Goal: Communication & Community: Answer question/provide support

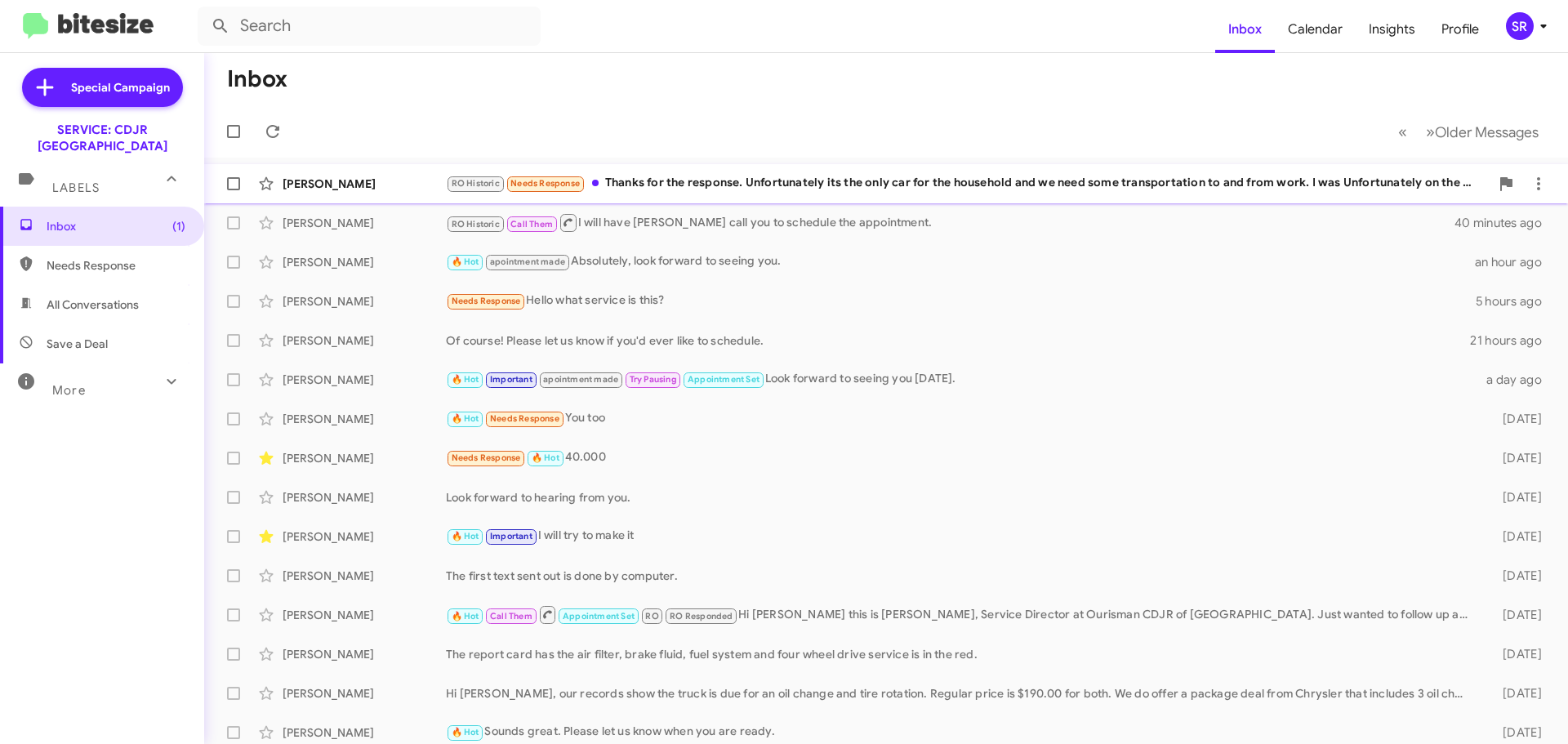
click at [759, 185] on div "RO Historic Needs Response Thanks for the response. Unfortunately its the only …" at bounding box center [968, 183] width 1044 height 19
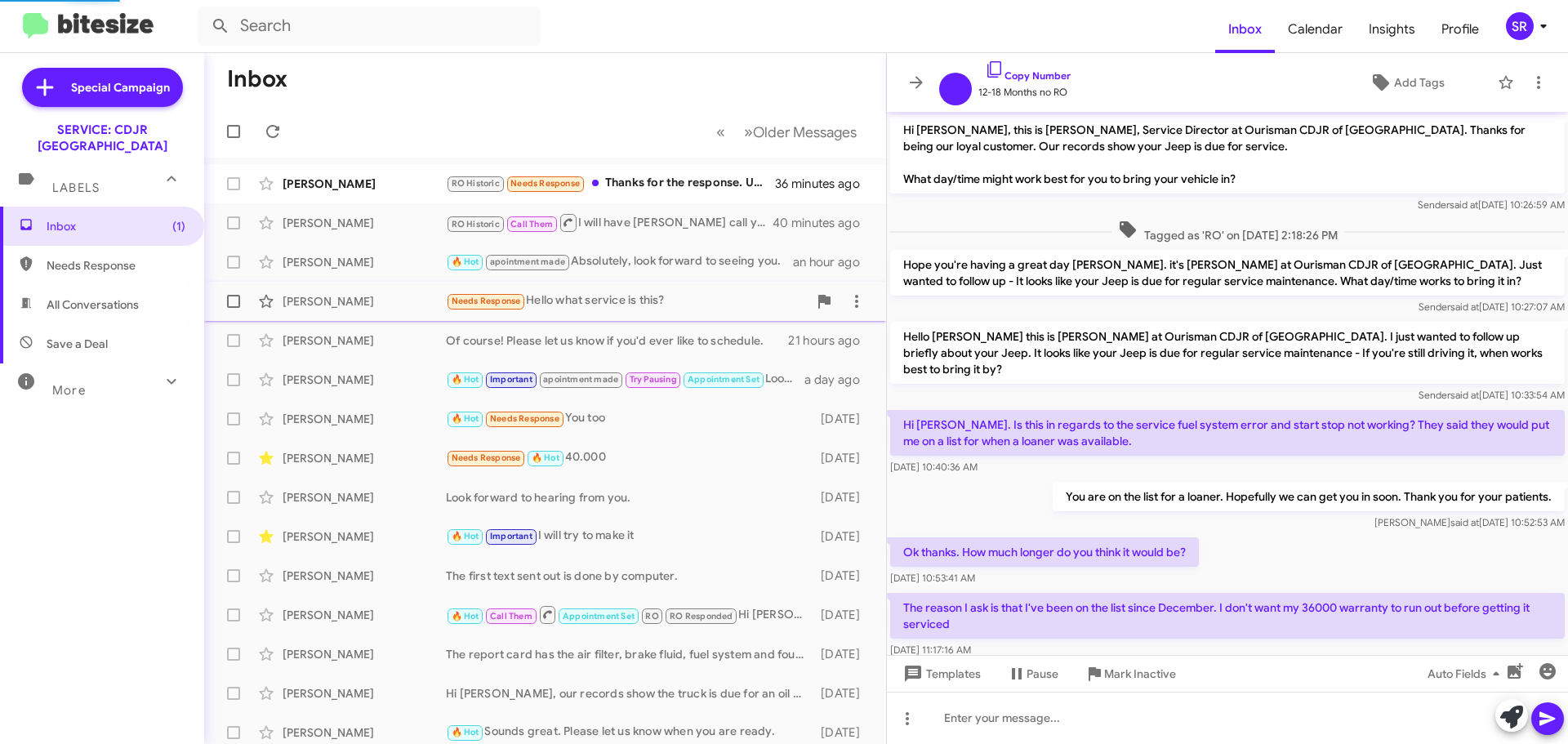
scroll to position [479, 0]
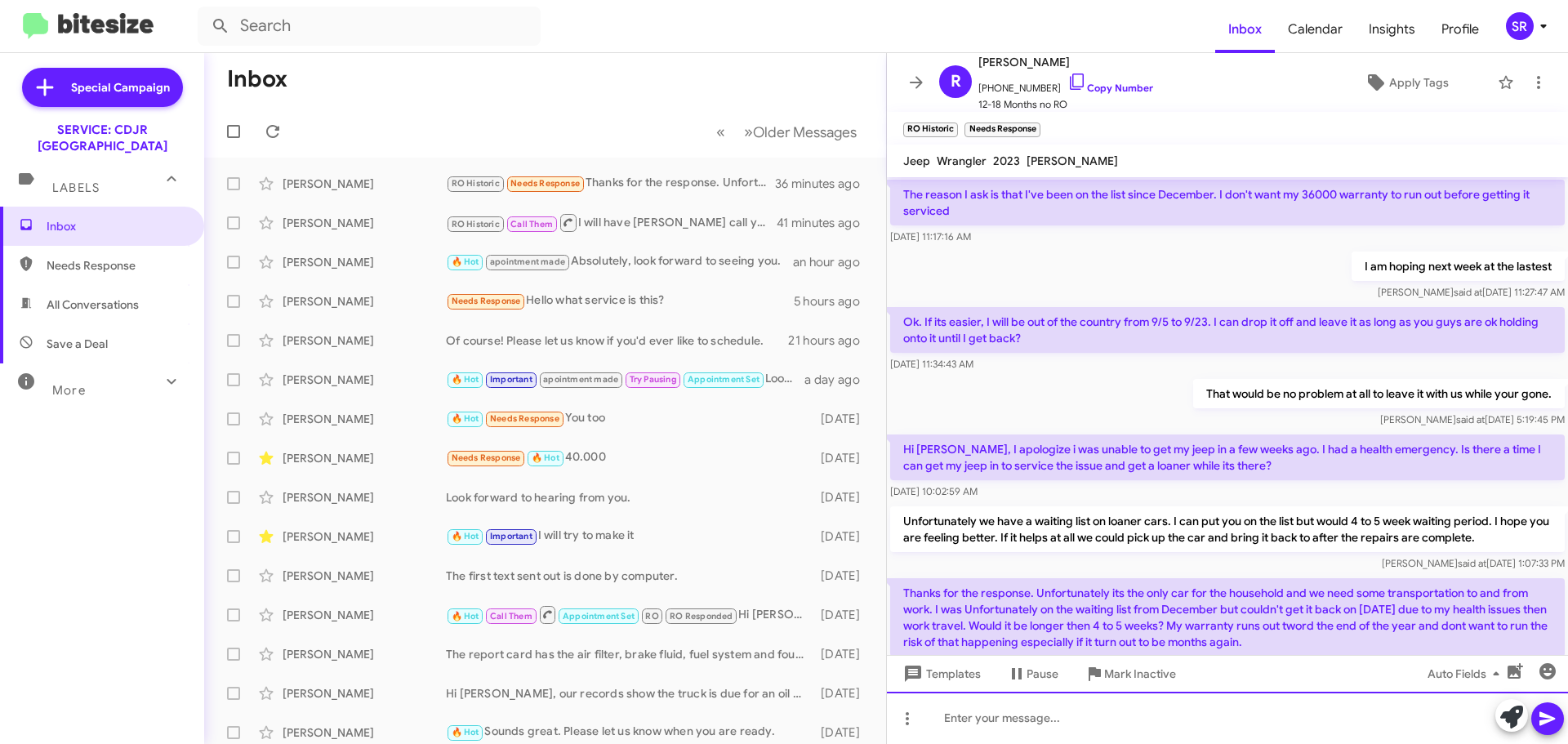
click at [1101, 716] on div at bounding box center [1227, 717] width 681 height 52
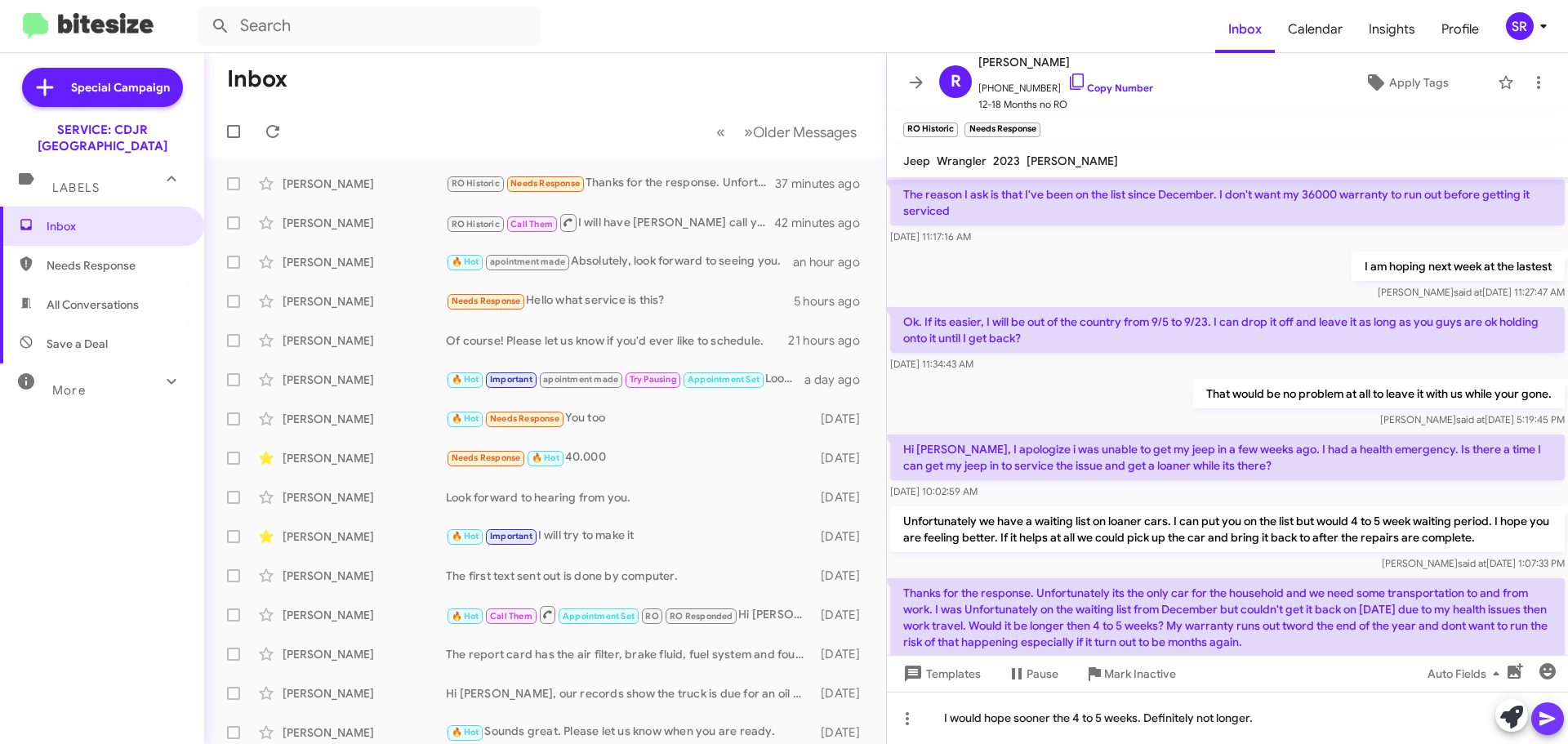
click at [1548, 718] on icon at bounding box center [1548, 718] width 20 height 20
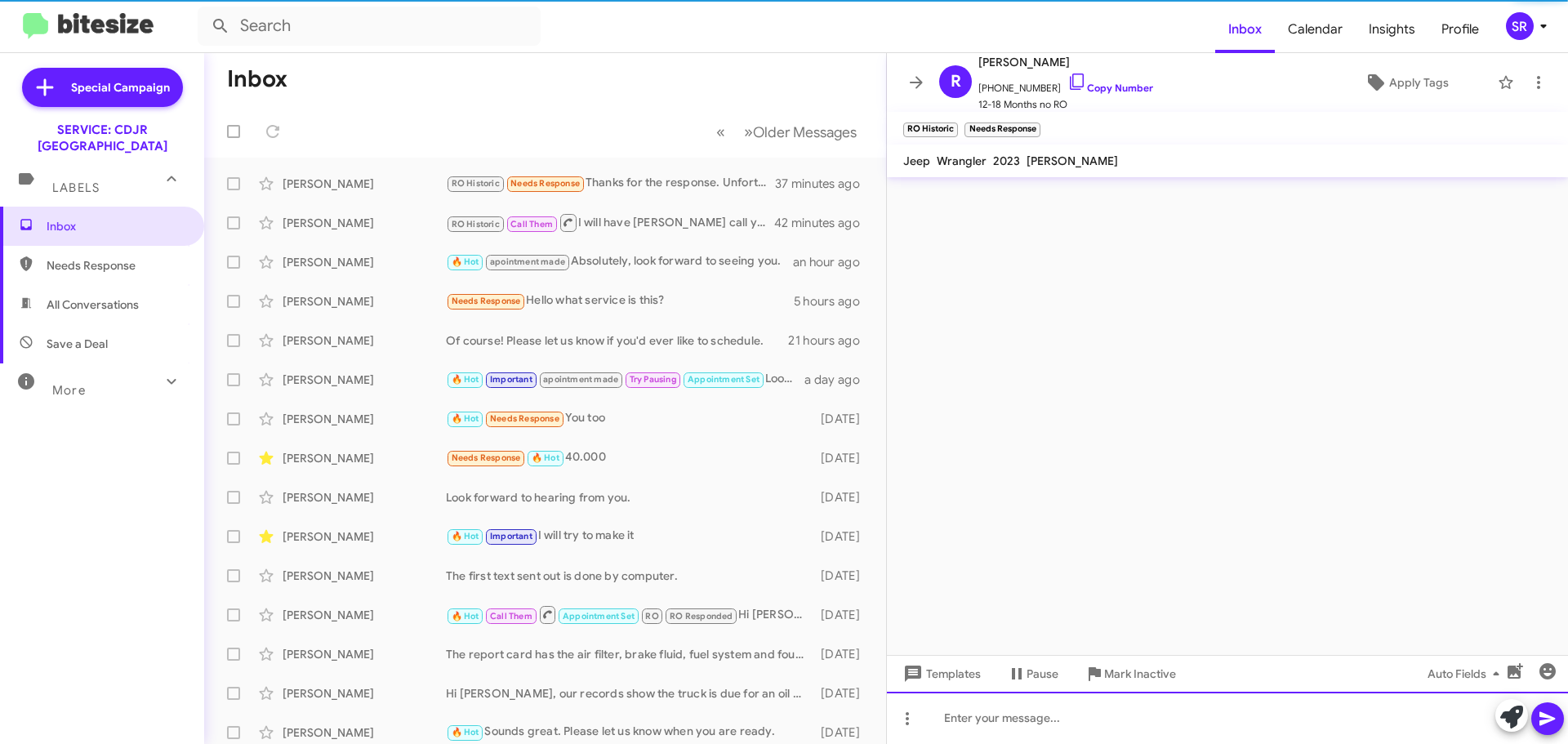
scroll to position [0, 0]
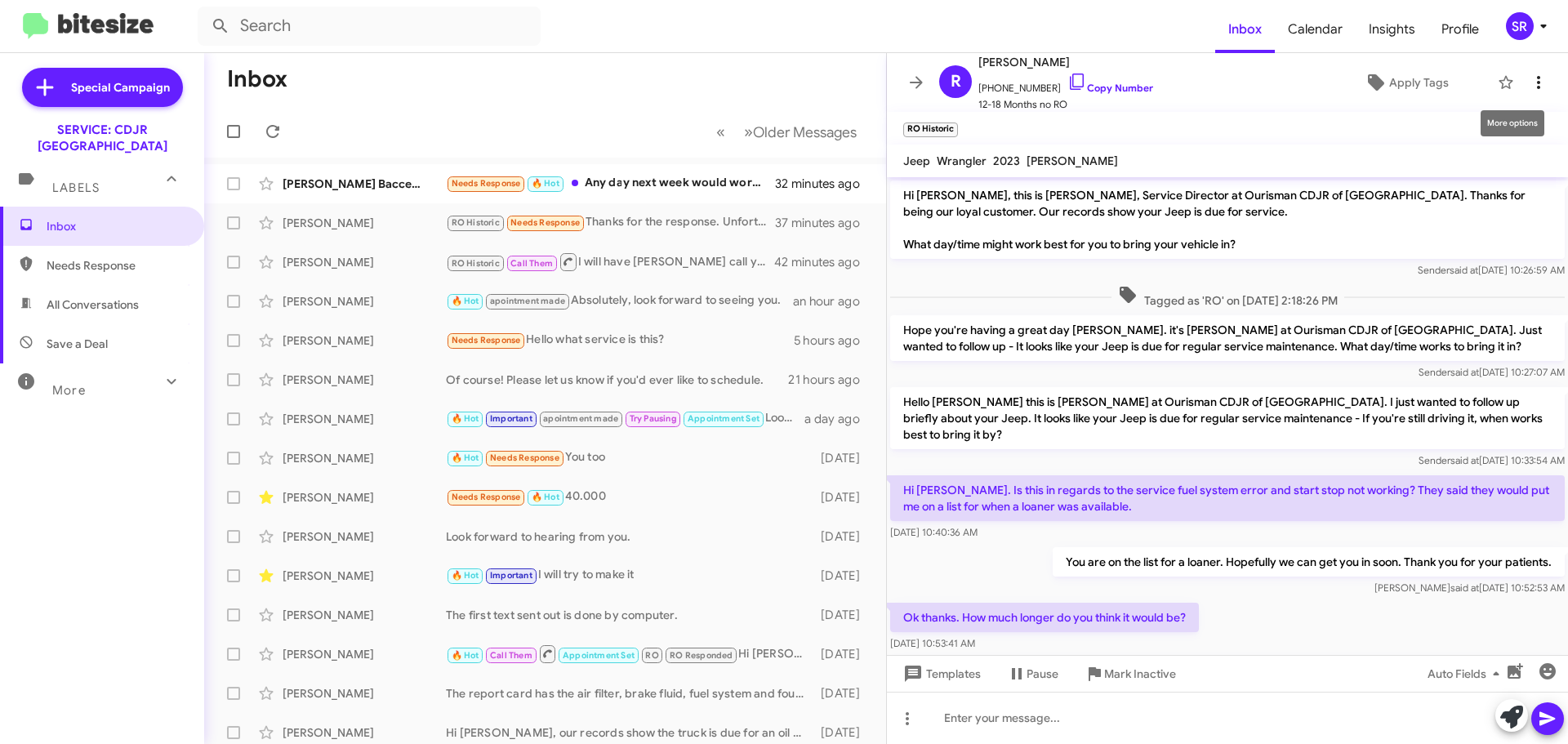
click at [1529, 82] on icon at bounding box center [1539, 82] width 20 height 20
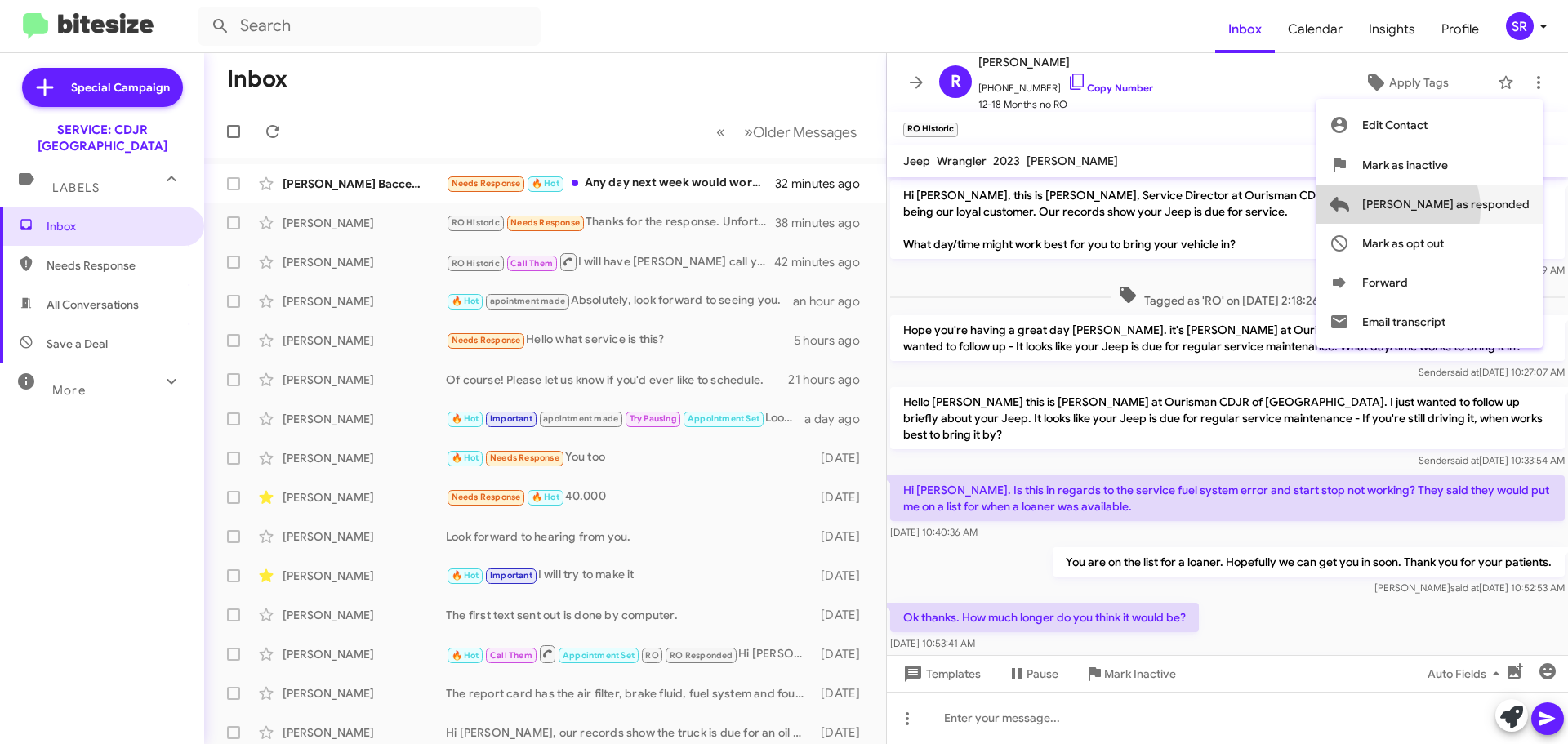
click at [1463, 209] on span "[PERSON_NAME] as responded" at bounding box center [1446, 204] width 167 height 39
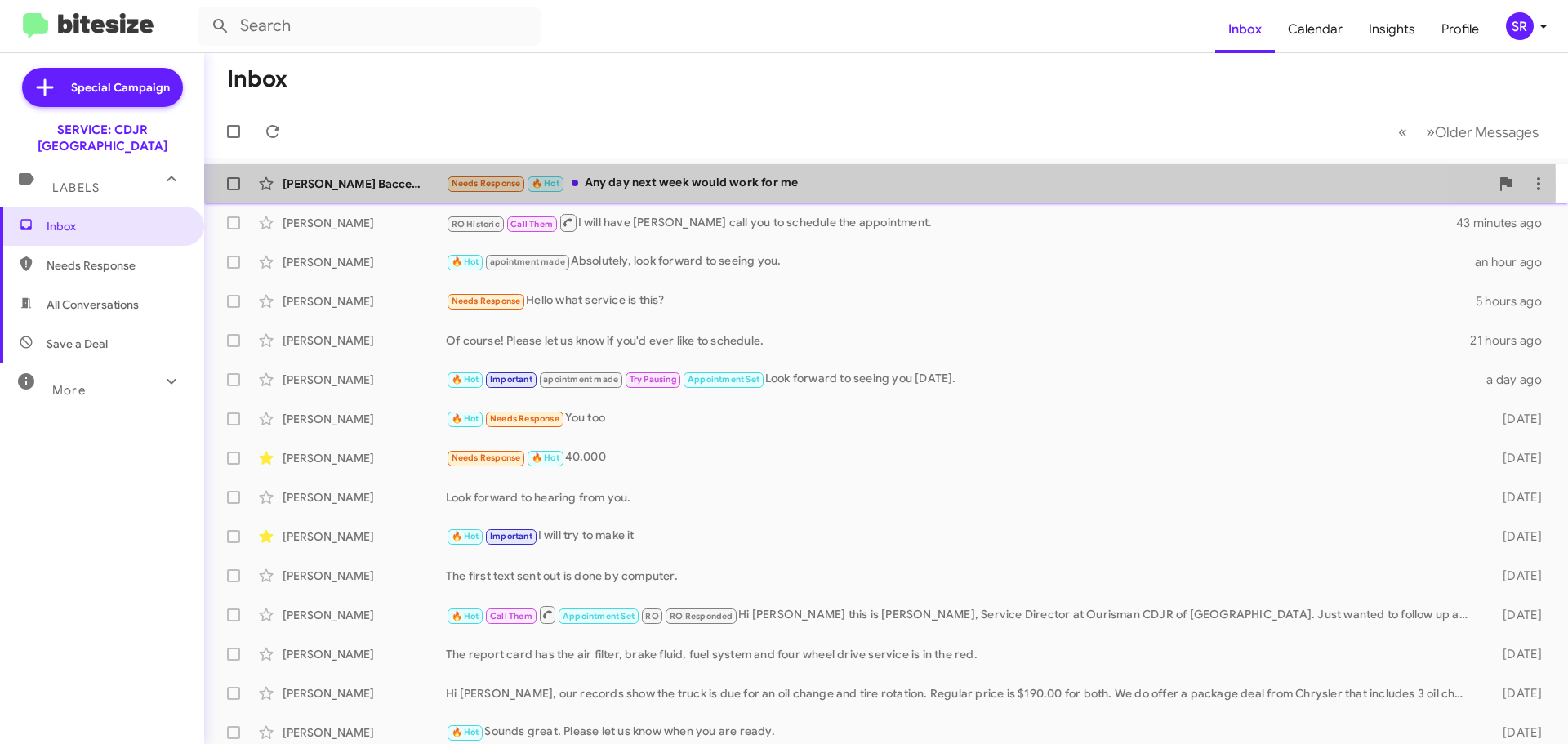
click at [672, 187] on div "Needs Response 🔥 Hot Any day next week would work for me" at bounding box center [968, 183] width 1044 height 19
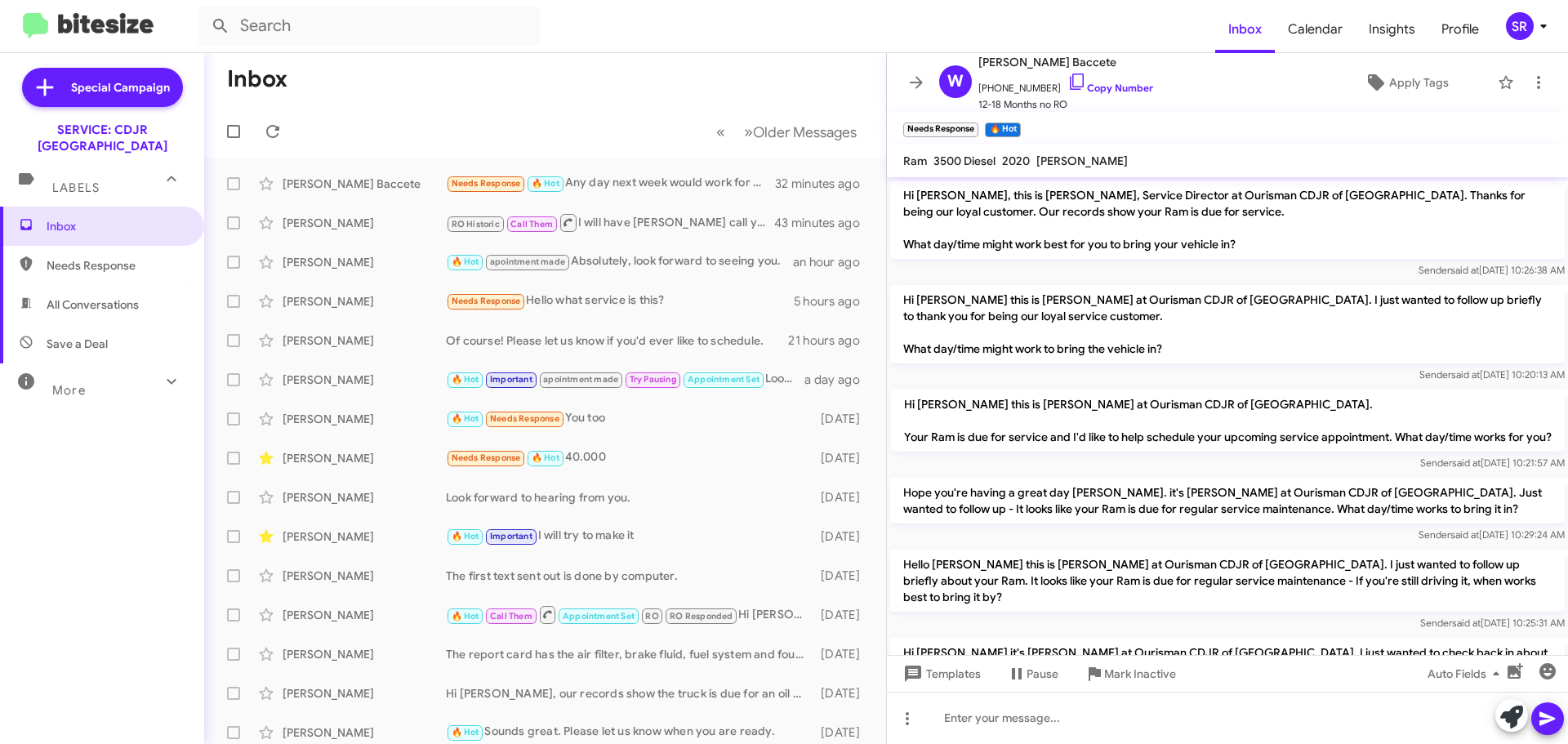
scroll to position [185, 0]
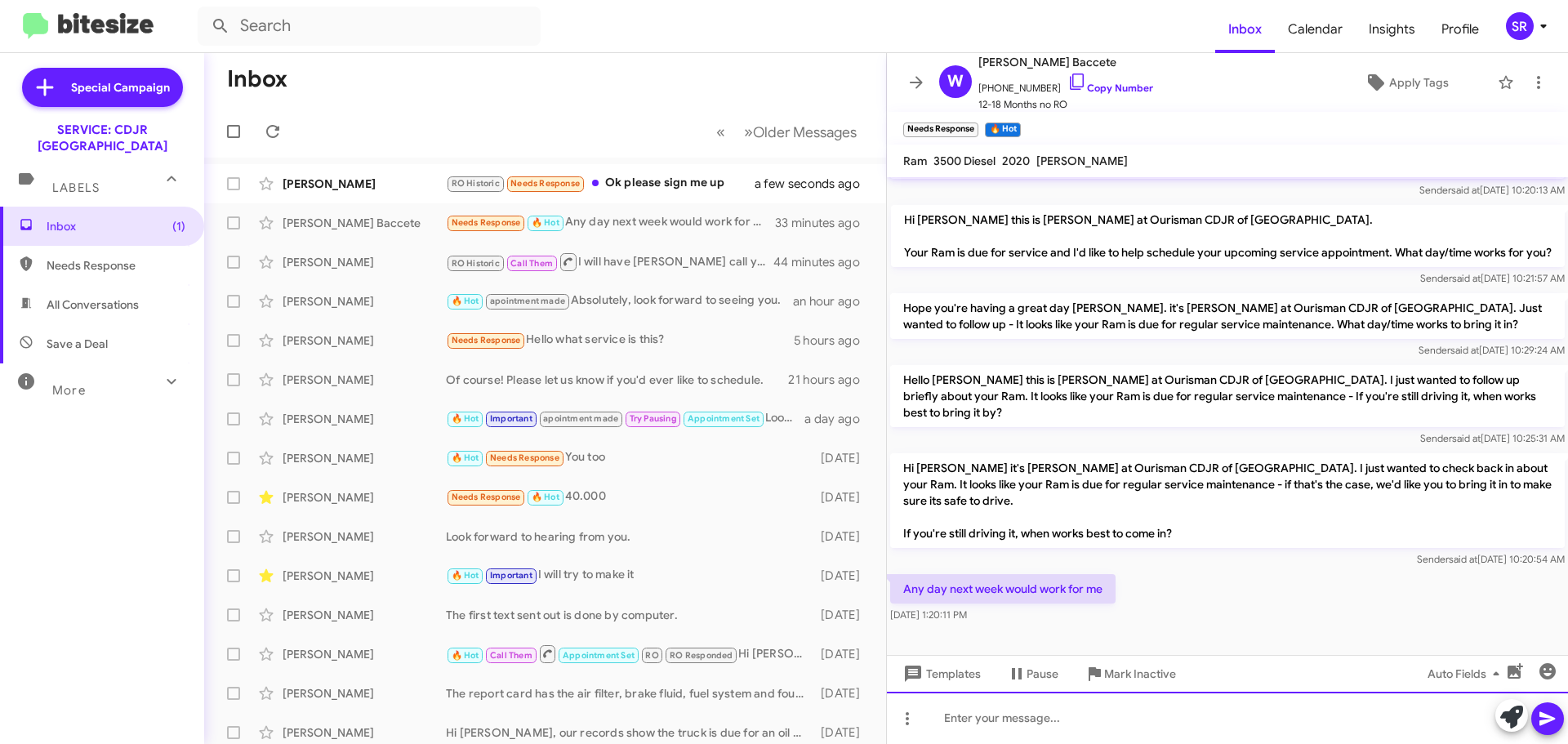
click at [983, 723] on div at bounding box center [1227, 717] width 681 height 52
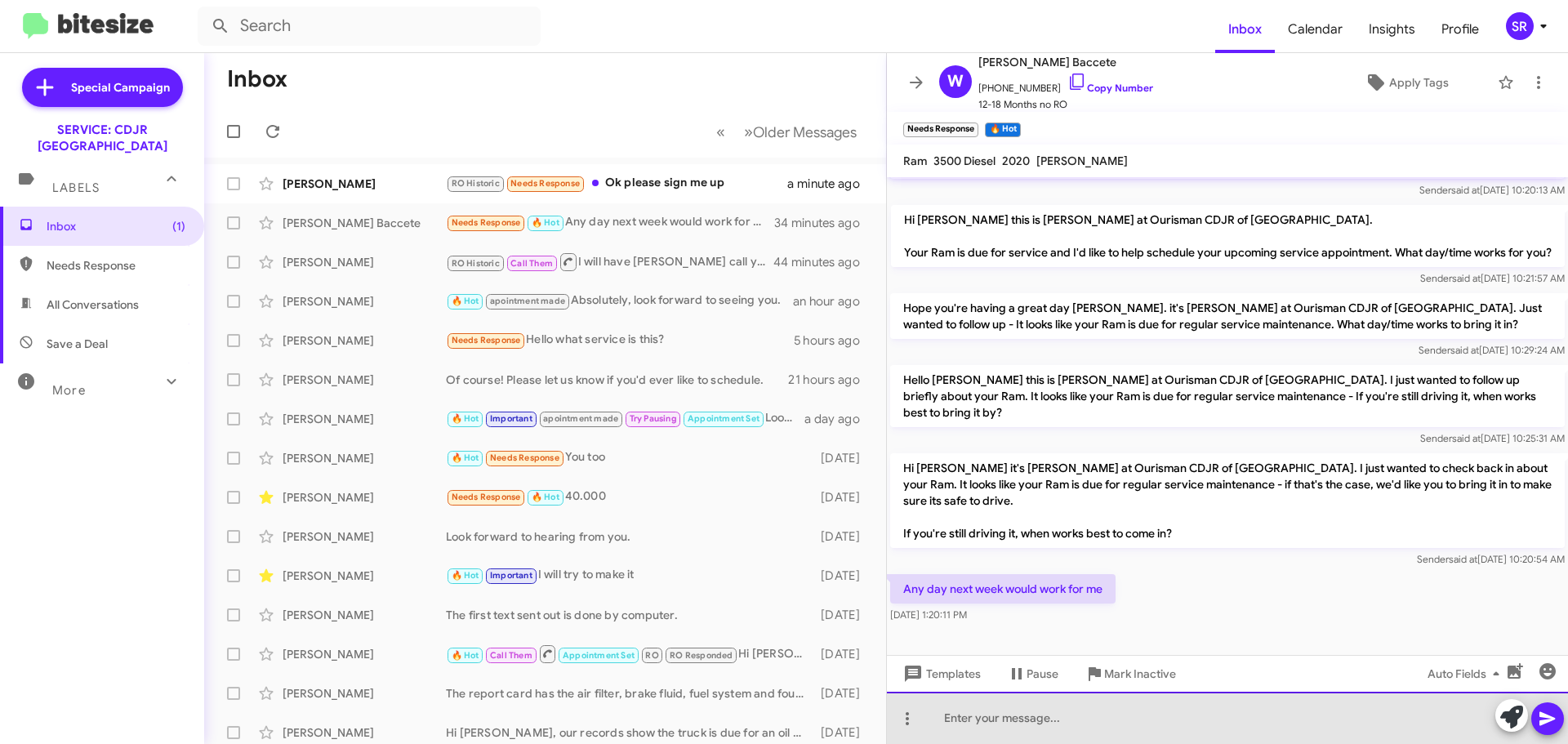
click at [975, 712] on div at bounding box center [1227, 717] width 681 height 52
click at [1093, 724] on div "I have [DATE] the" at bounding box center [1227, 717] width 681 height 52
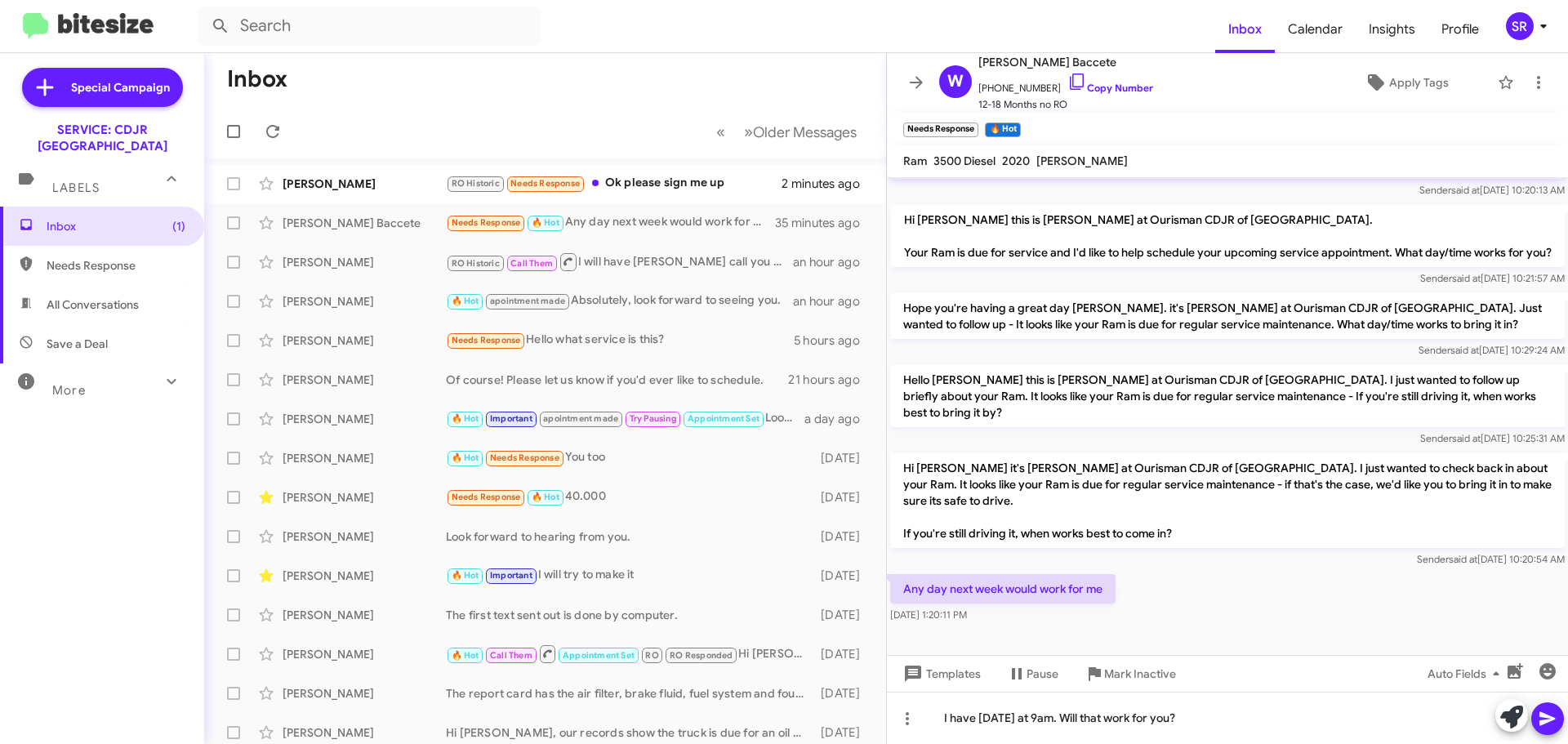
click at [1556, 712] on icon at bounding box center [1548, 718] width 20 height 20
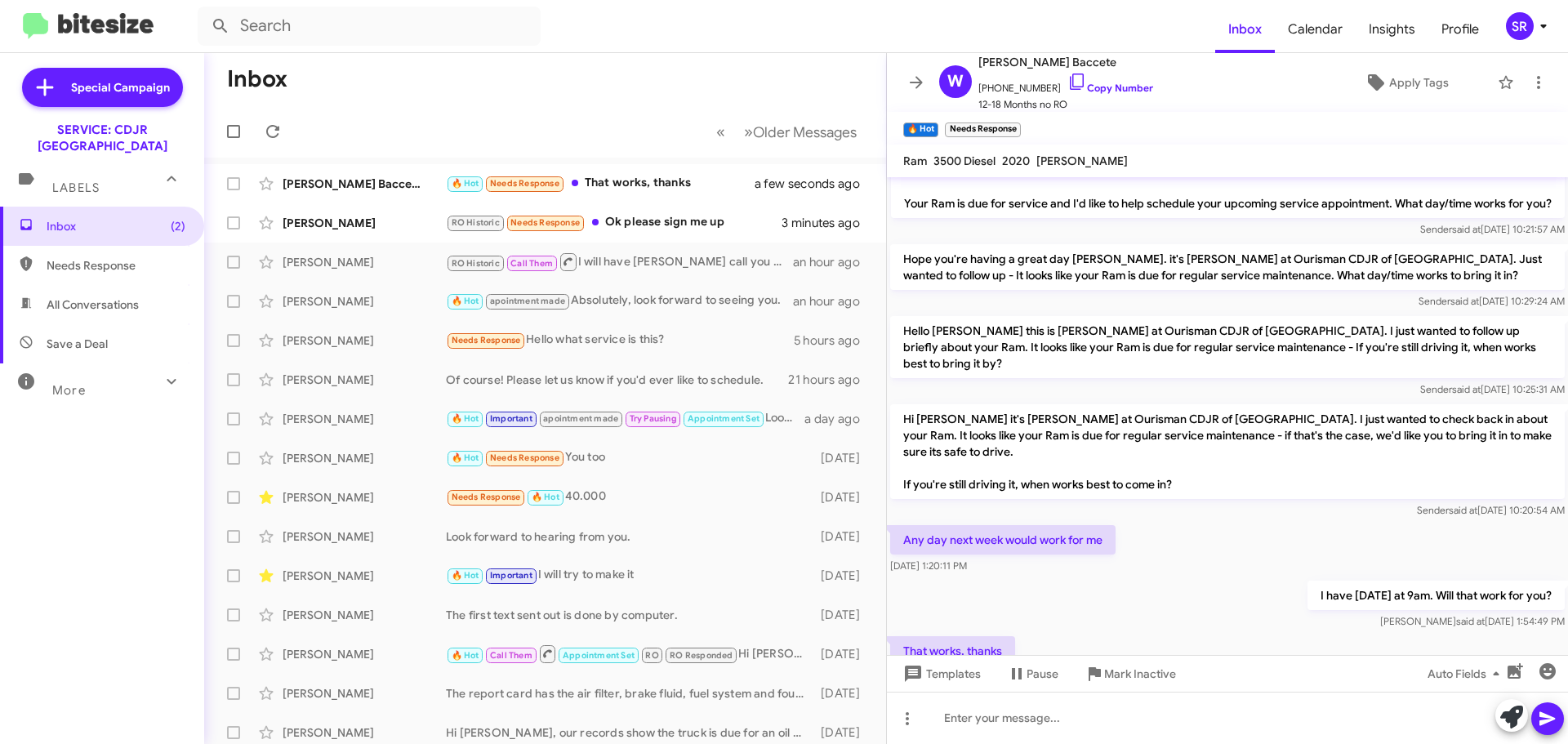
scroll to position [304, 0]
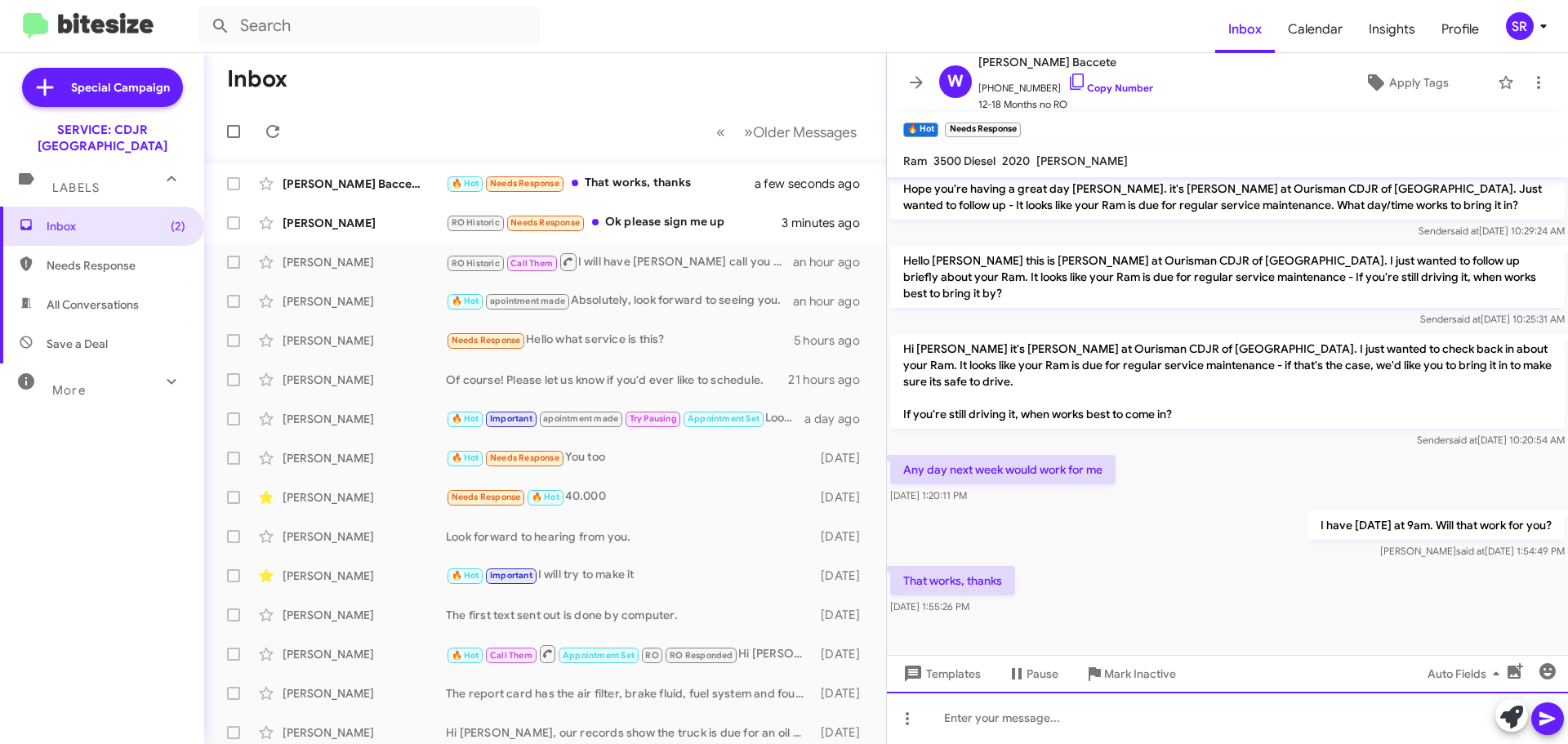
click at [1065, 707] on div at bounding box center [1227, 717] width 681 height 52
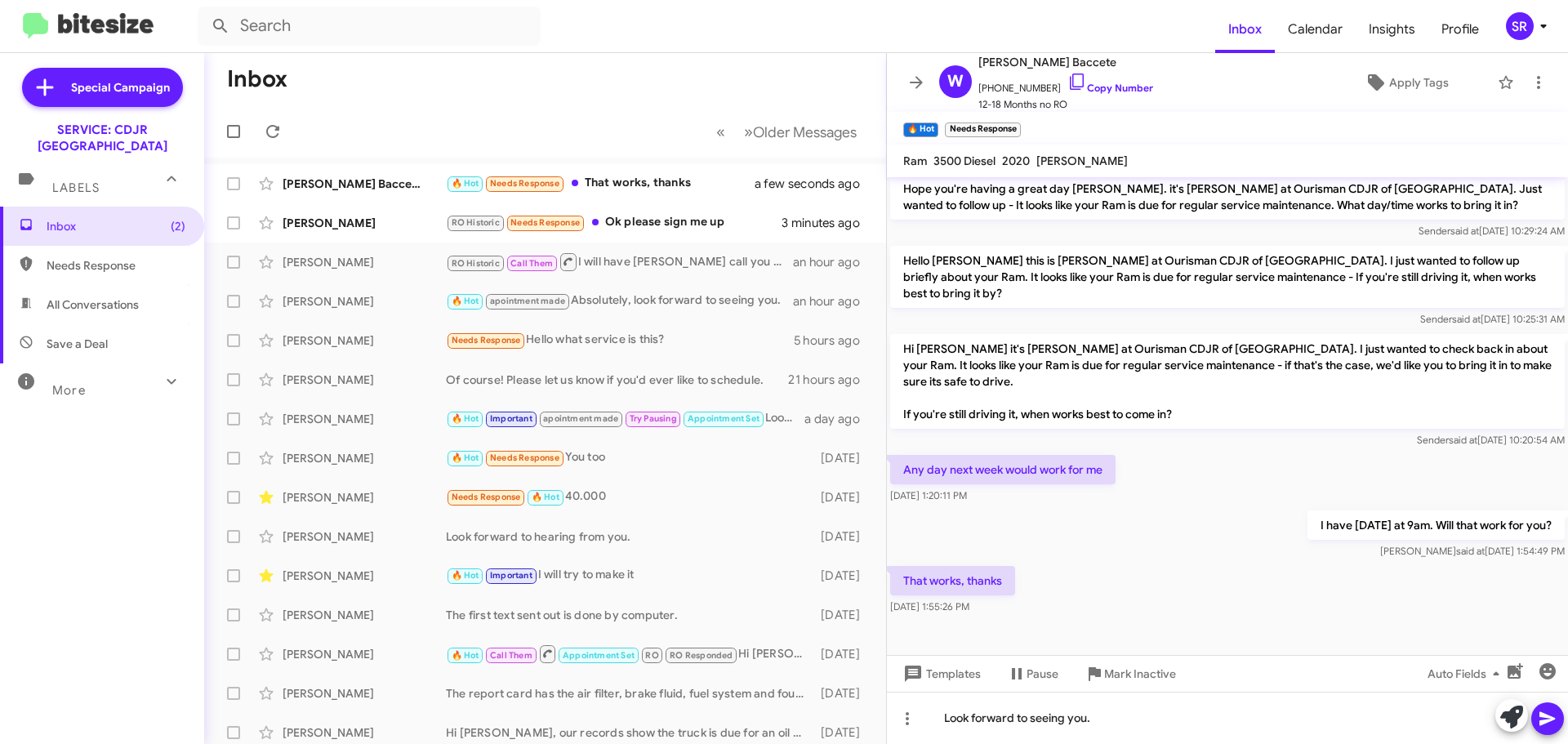
click at [1548, 712] on icon at bounding box center [1548, 718] width 20 height 20
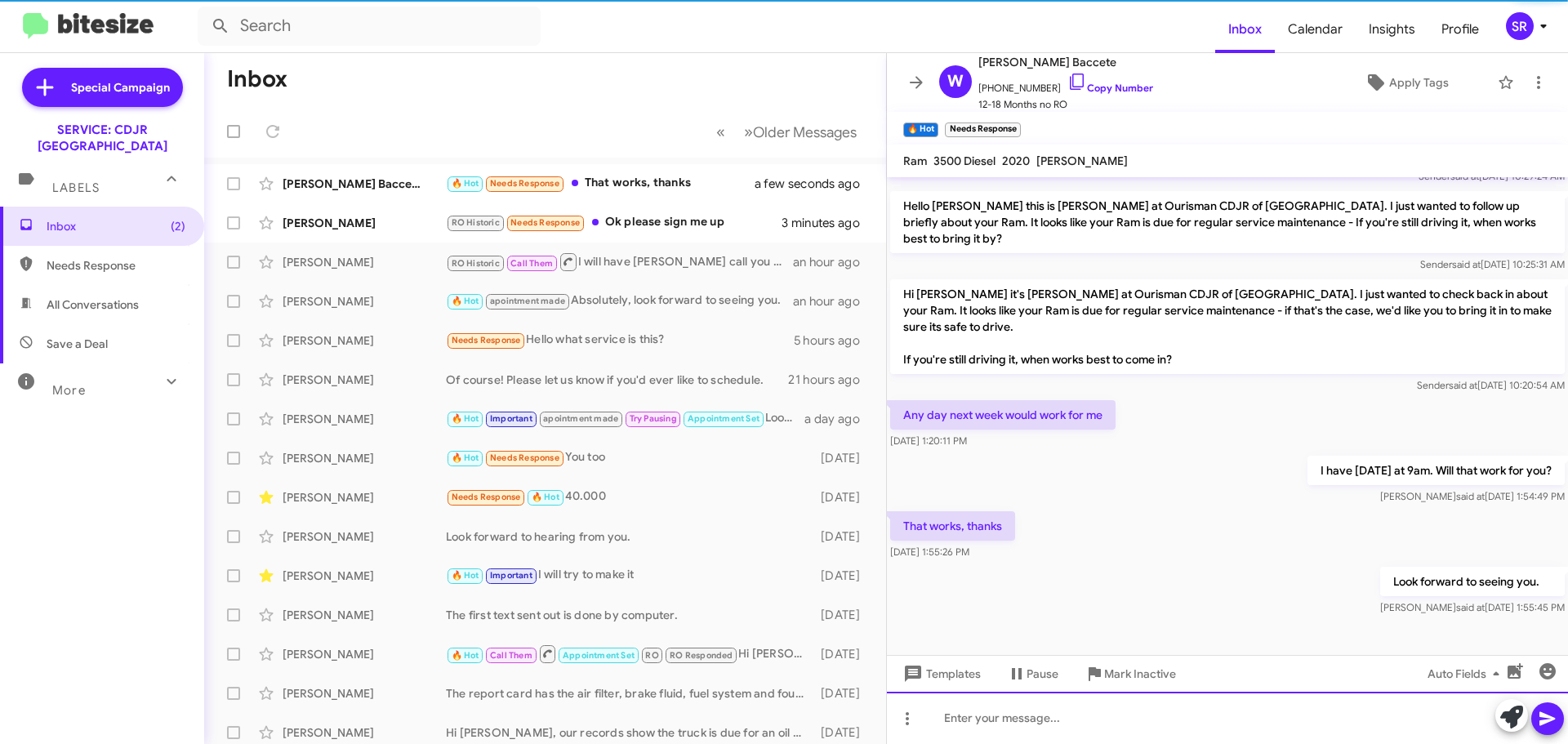
scroll to position [363, 0]
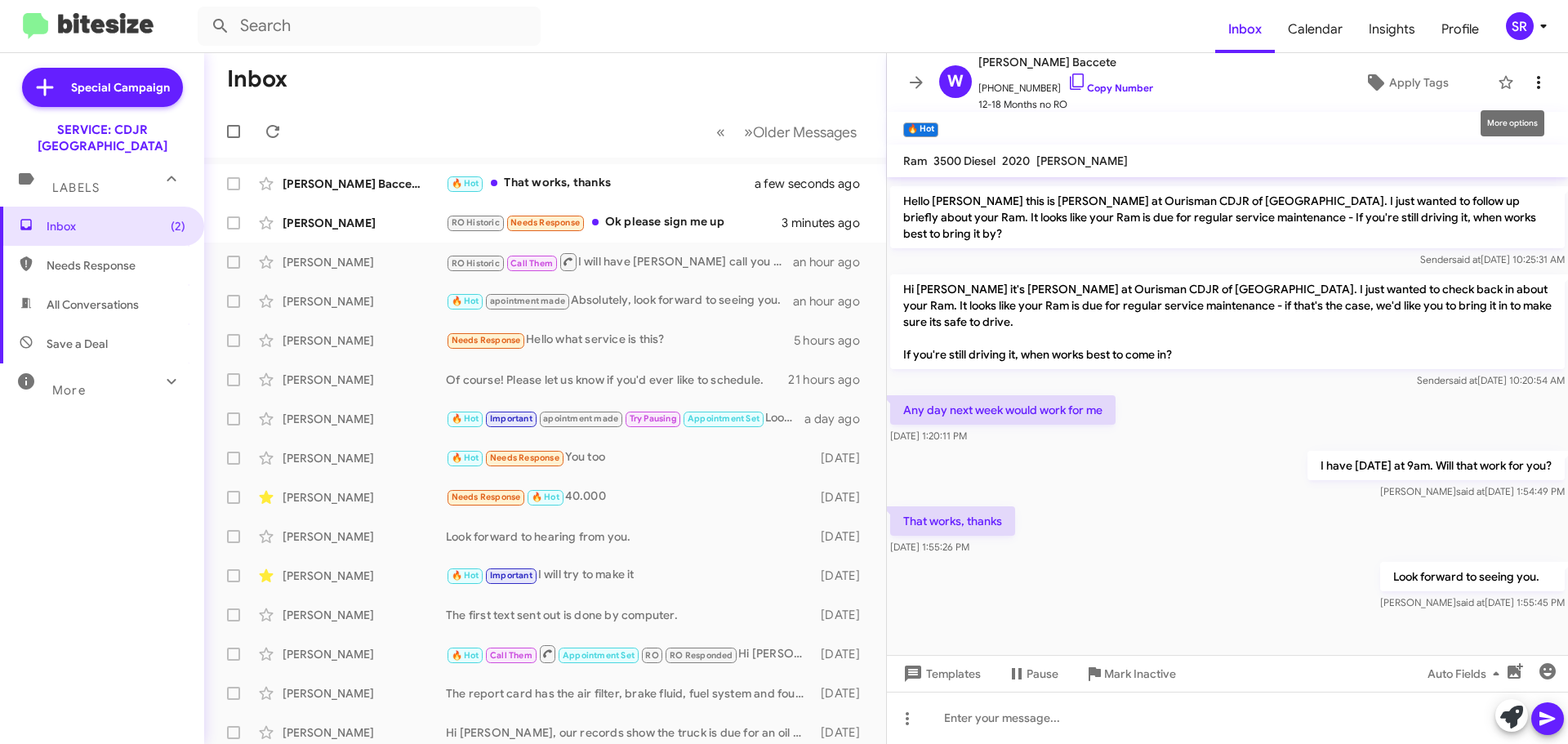
click at [1529, 91] on icon at bounding box center [1539, 82] width 20 height 20
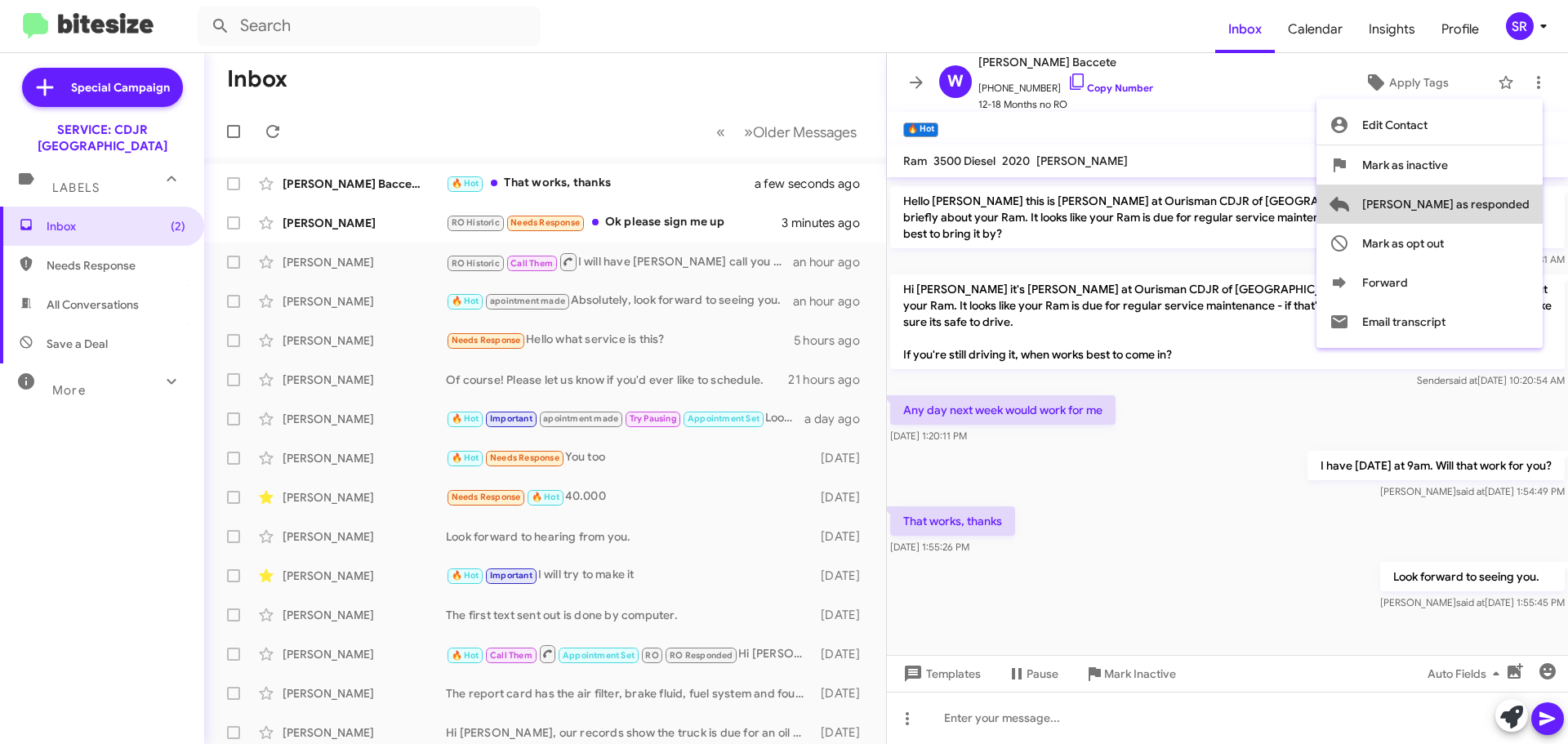
click at [1496, 192] on span "[PERSON_NAME] as responded" at bounding box center [1446, 204] width 167 height 39
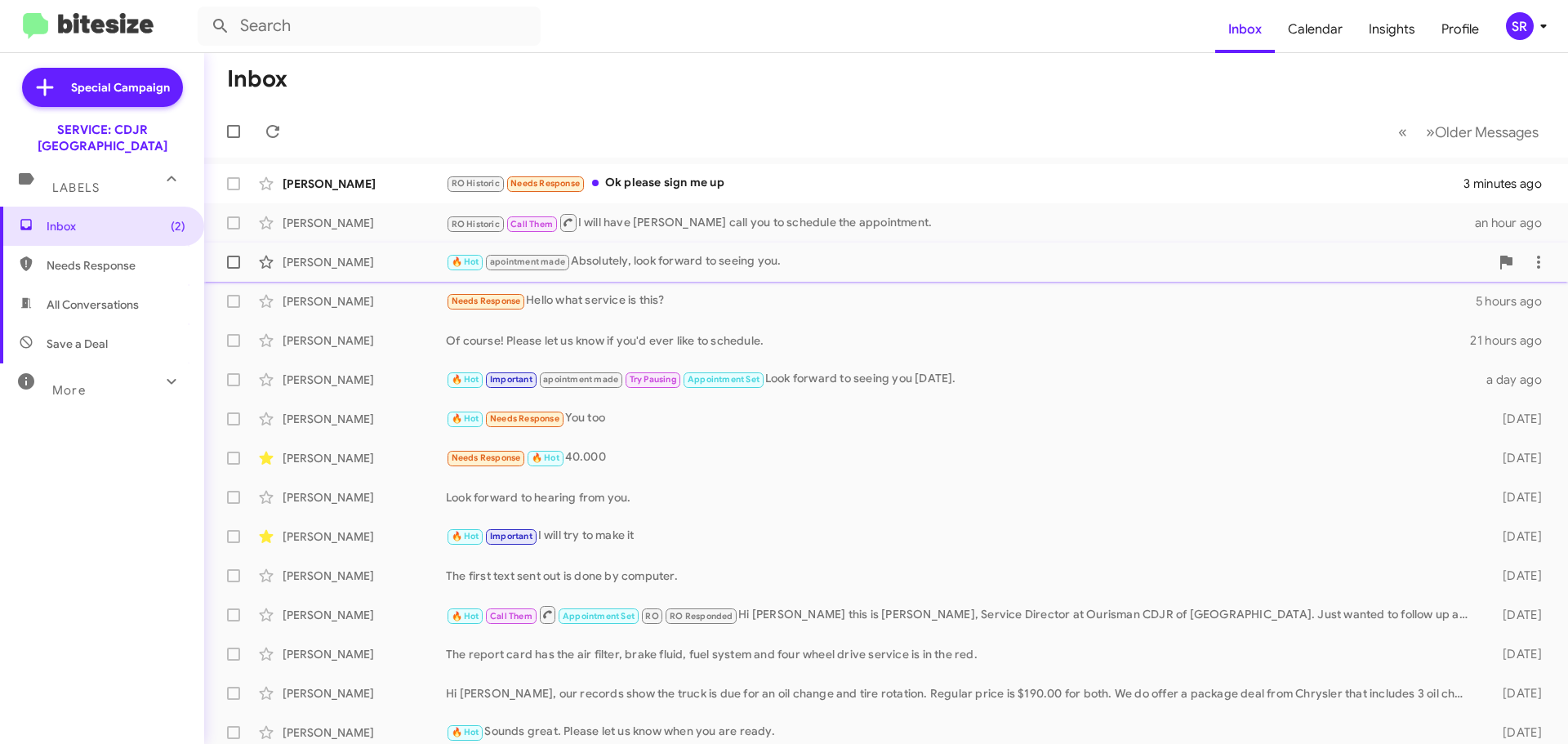
click at [697, 265] on div "🔥 Hot apointment made Absolutely, look forward to seeing you." at bounding box center [968, 261] width 1044 height 19
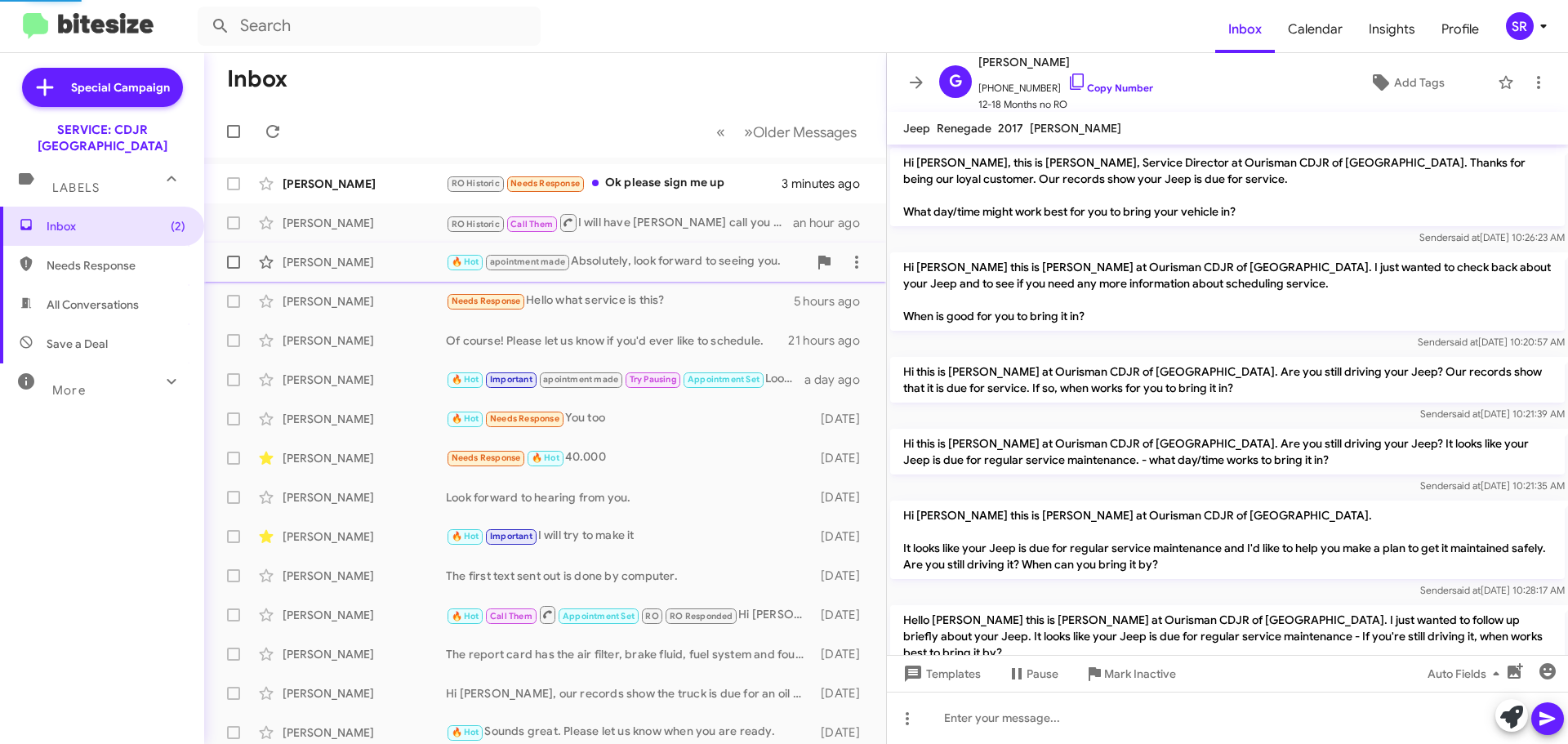
scroll to position [457, 0]
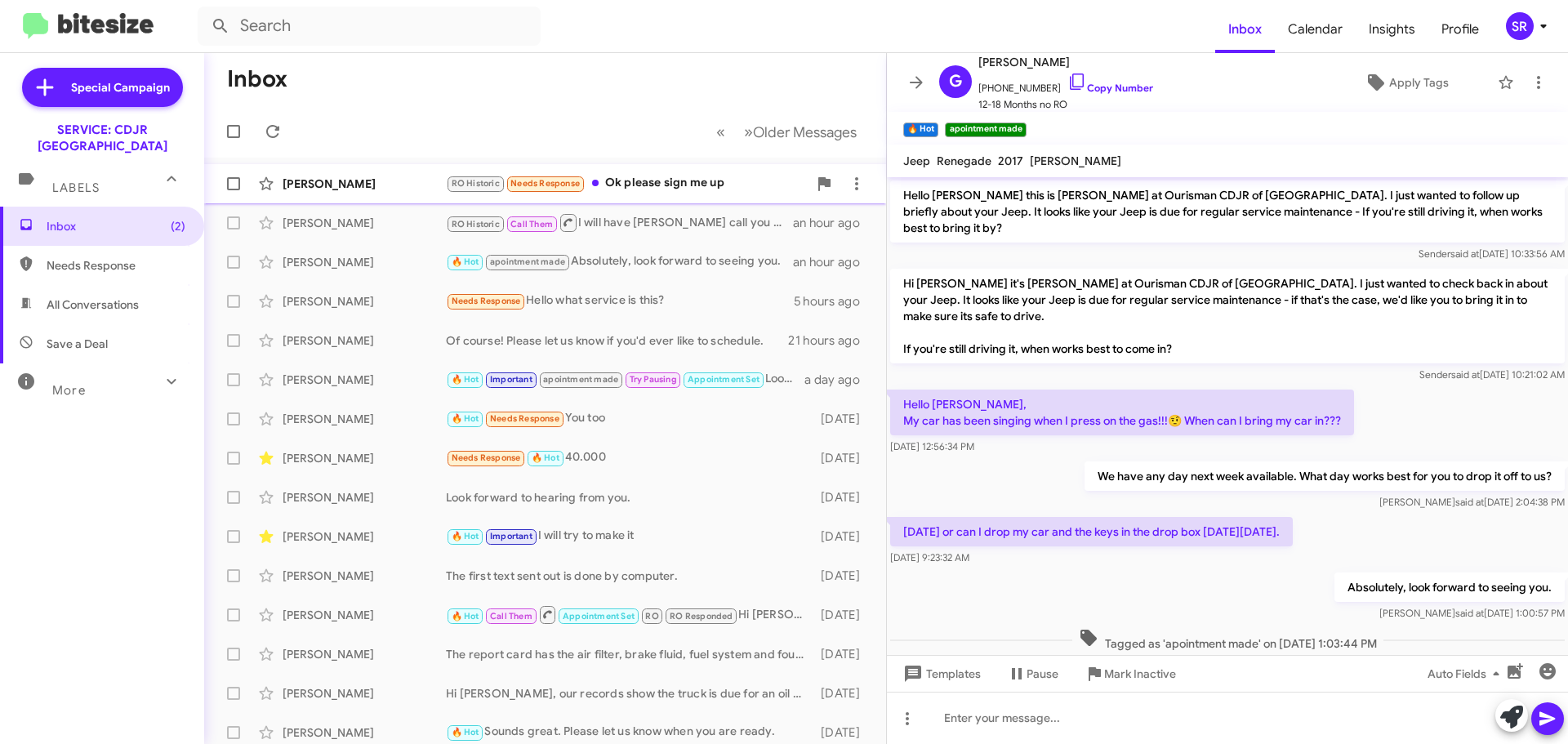
click at [665, 178] on div "RO Historic Needs Response Ok please sign me up" at bounding box center [627, 183] width 362 height 19
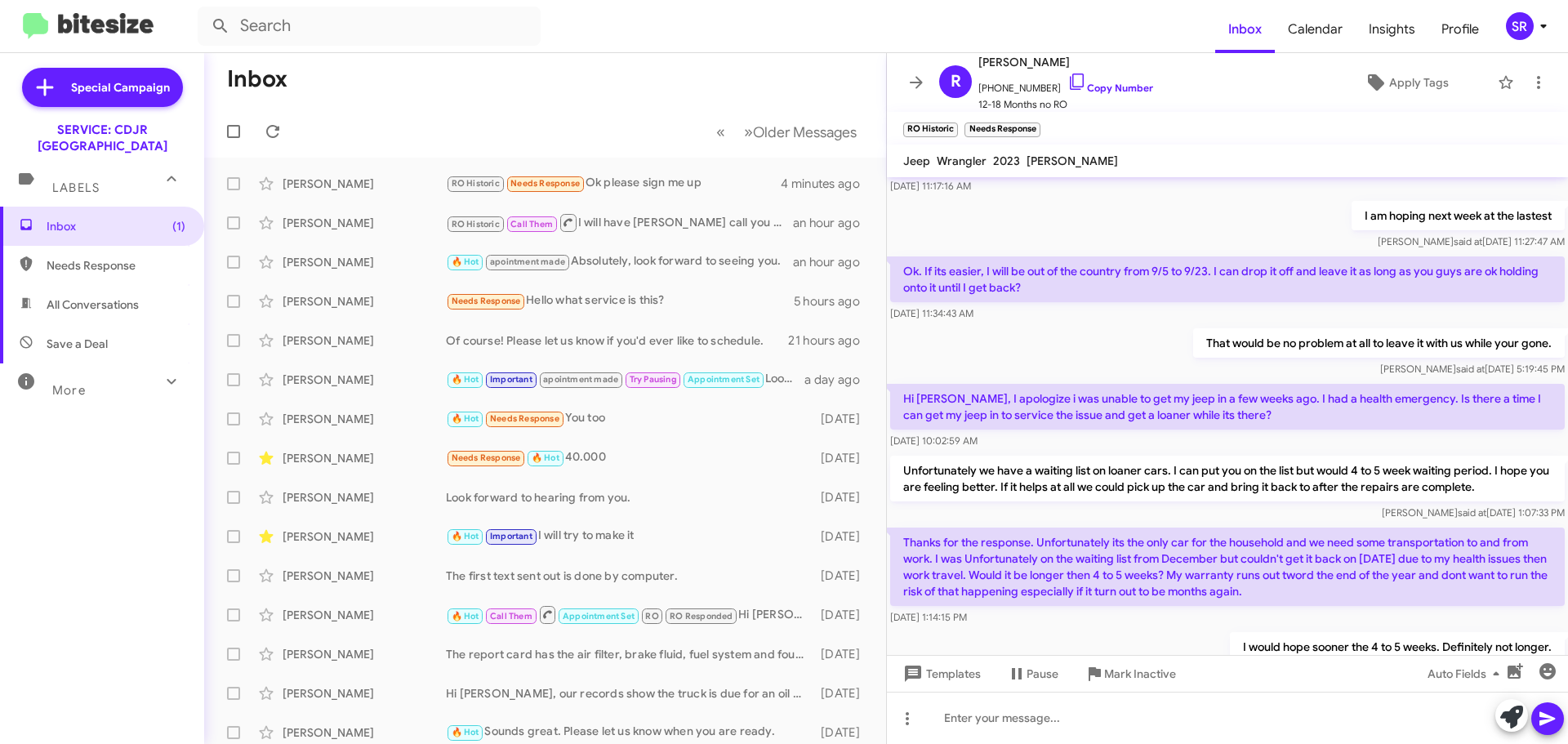
scroll to position [653, 0]
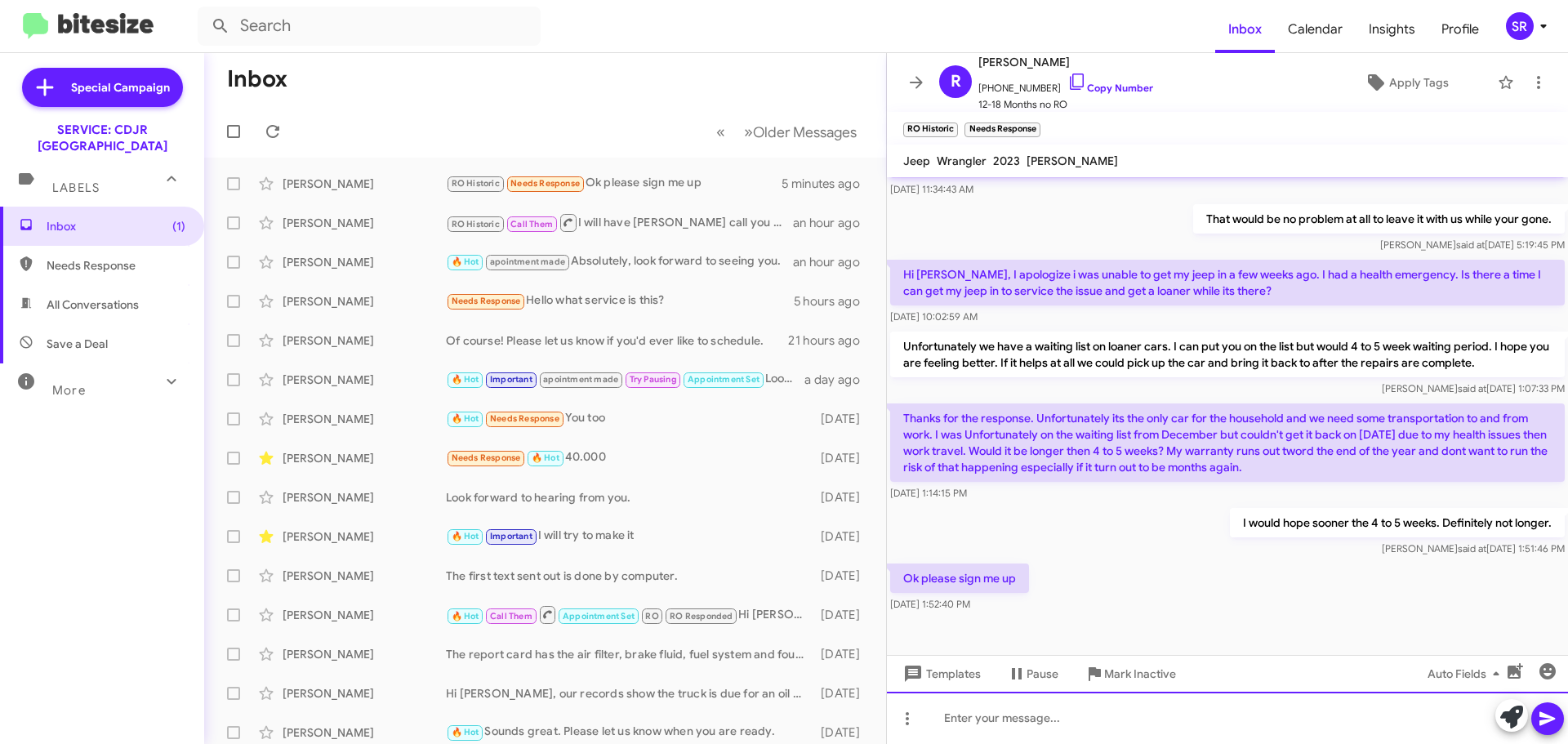
click at [1084, 714] on div at bounding box center [1227, 717] width 681 height 52
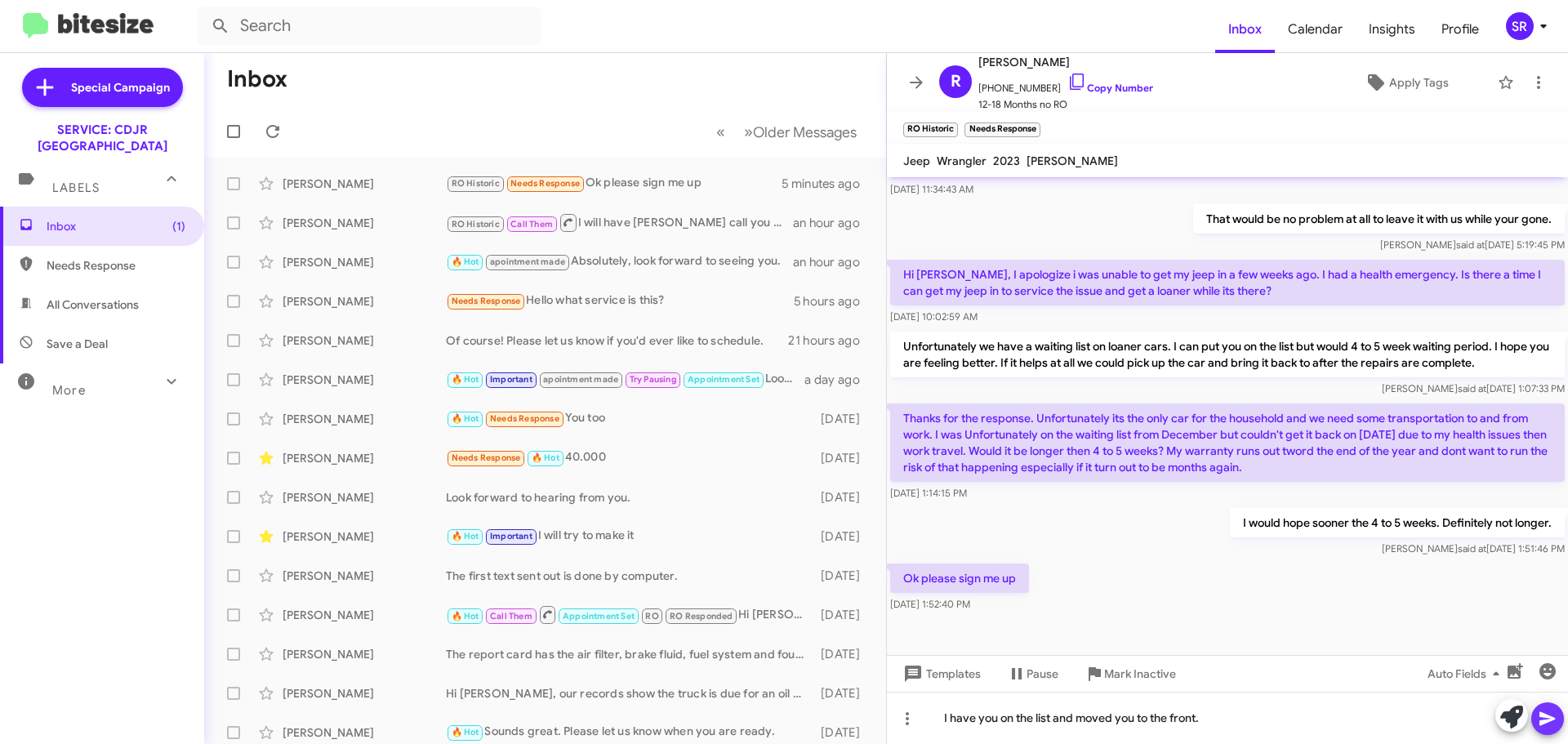
click at [1542, 715] on icon at bounding box center [1547, 718] width 16 height 14
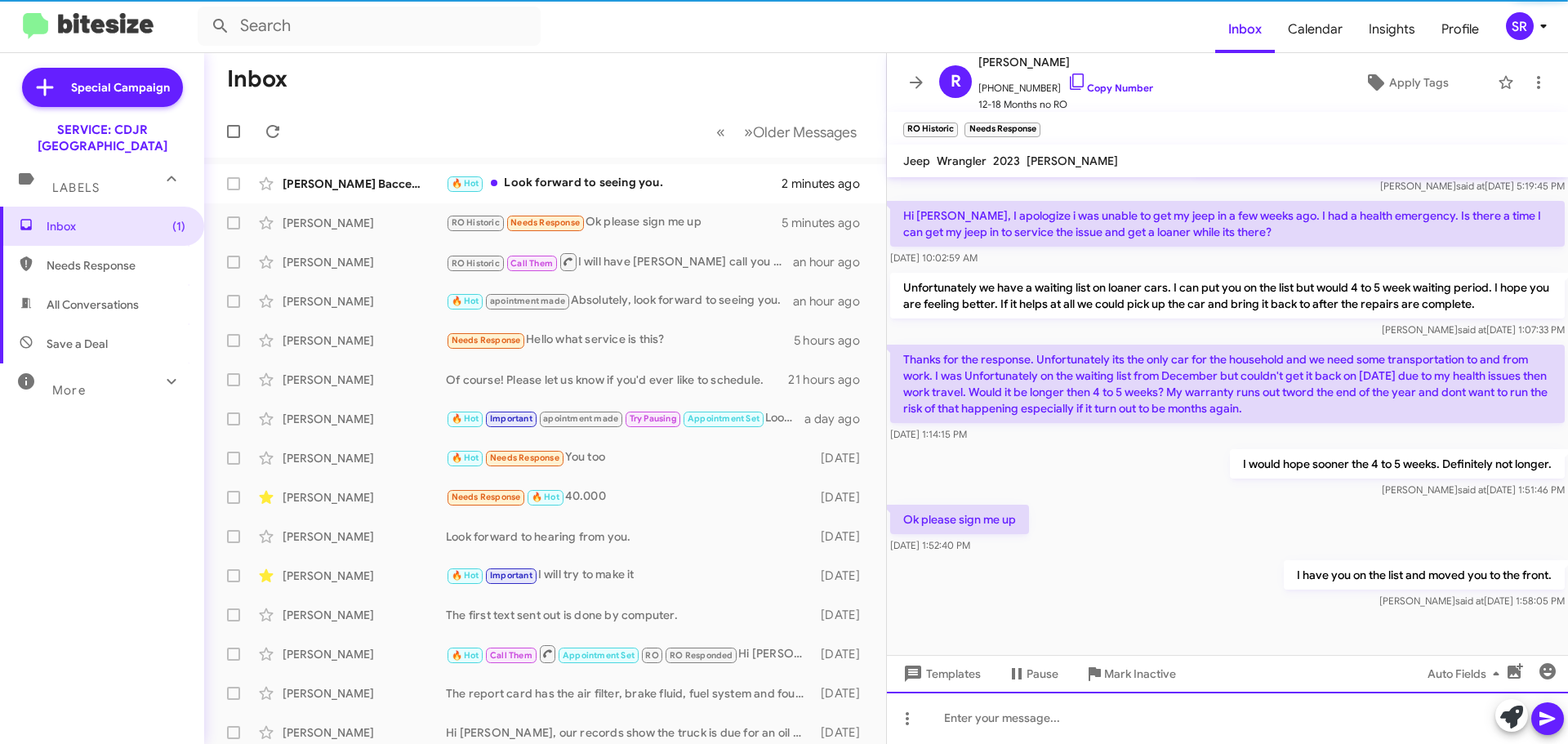
scroll to position [722, 0]
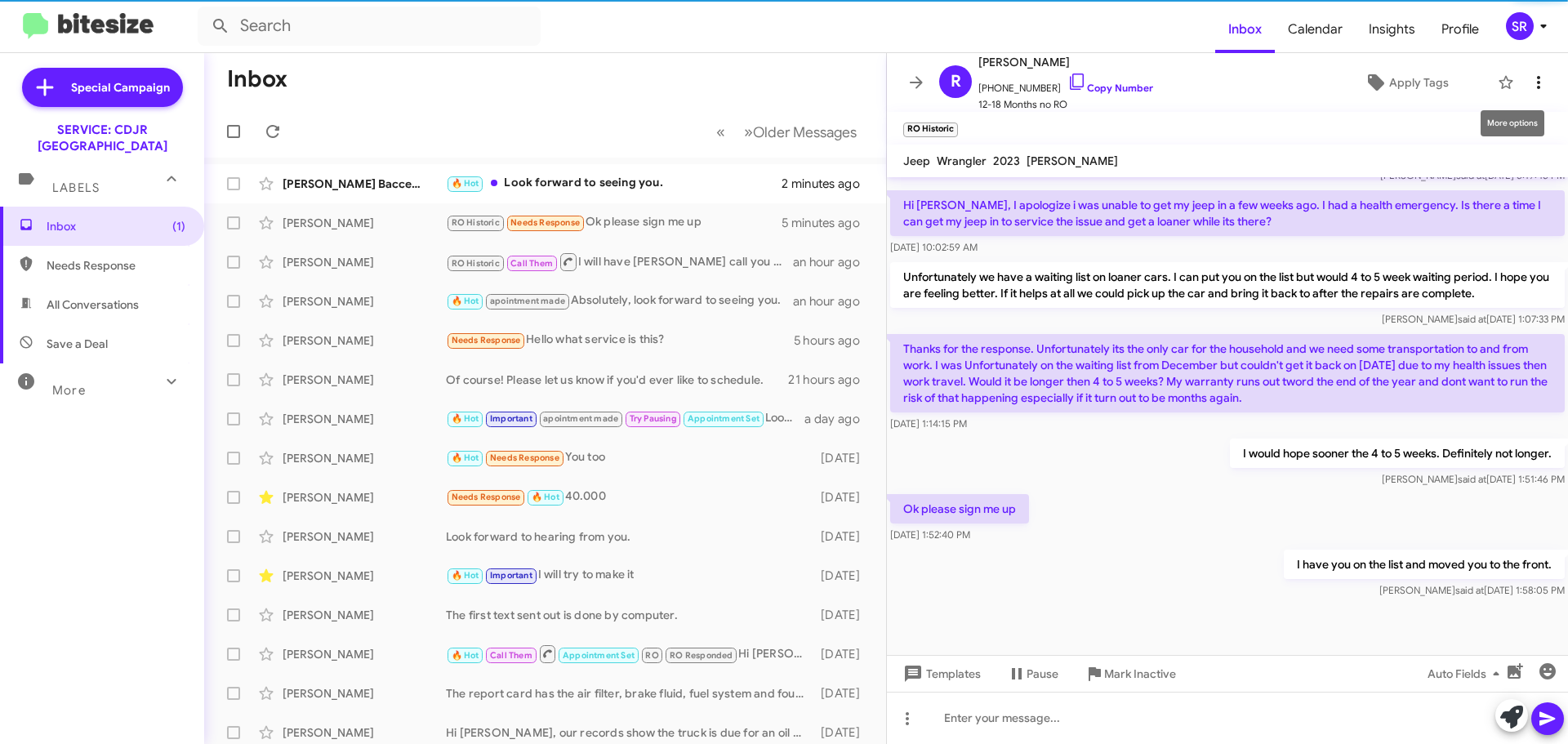
click at [1537, 83] on icon at bounding box center [1539, 82] width 3 height 13
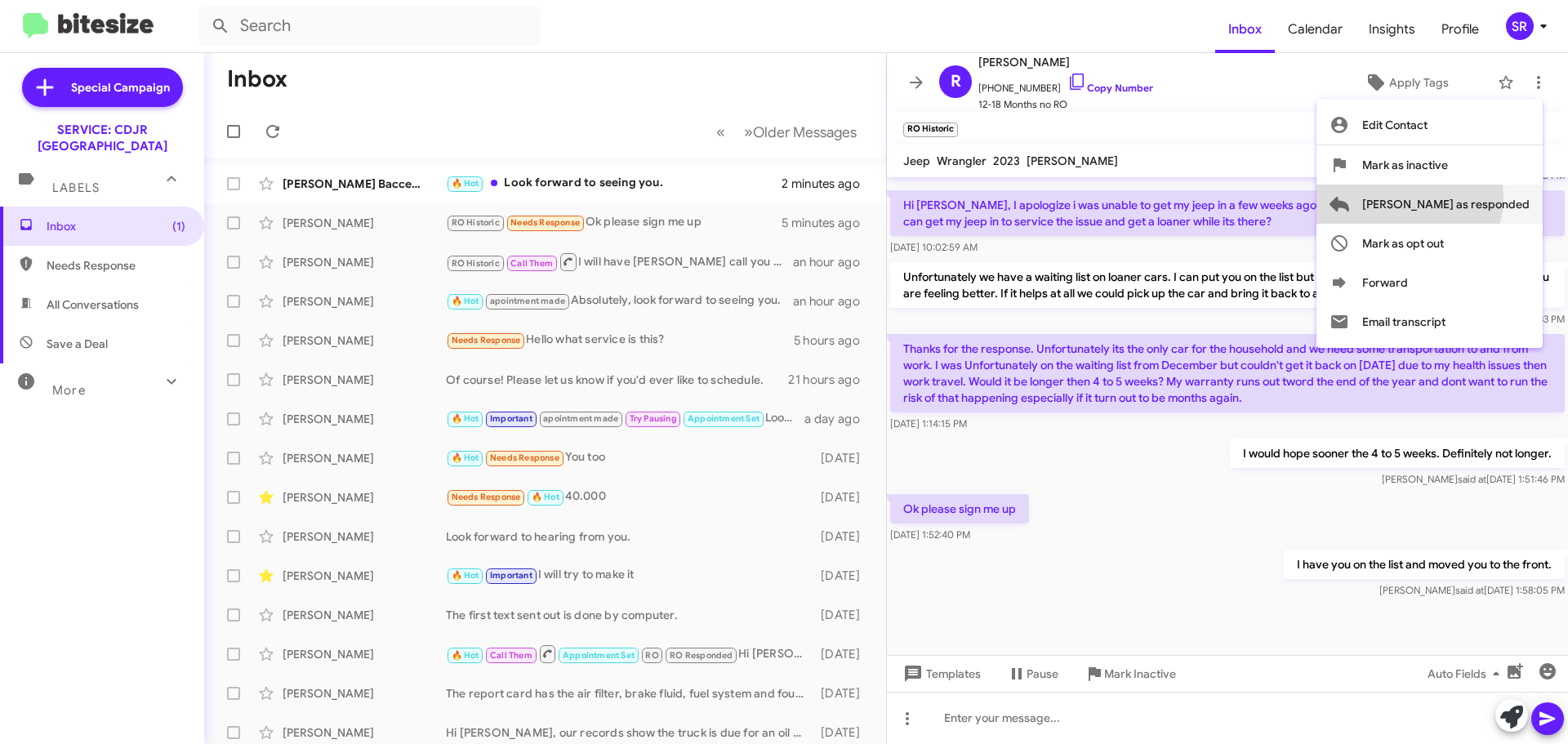
drag, startPoint x: 1474, startPoint y: 197, endPoint x: 1473, endPoint y: 275, distance: 78.0
click at [1473, 198] on span "[PERSON_NAME] as responded" at bounding box center [1446, 204] width 167 height 39
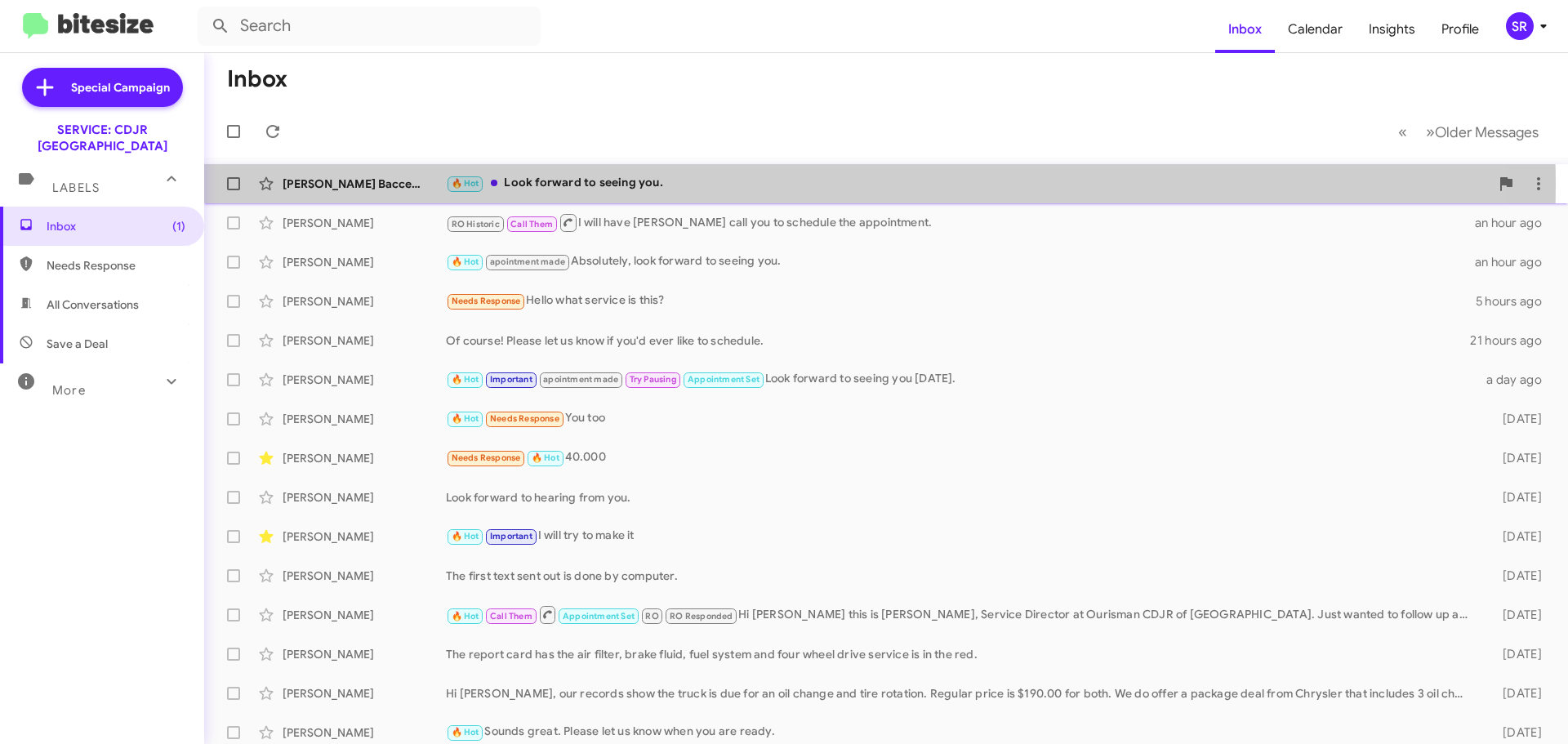
click at [701, 186] on div "🔥 Hot Look forward to seeing you." at bounding box center [968, 183] width 1044 height 19
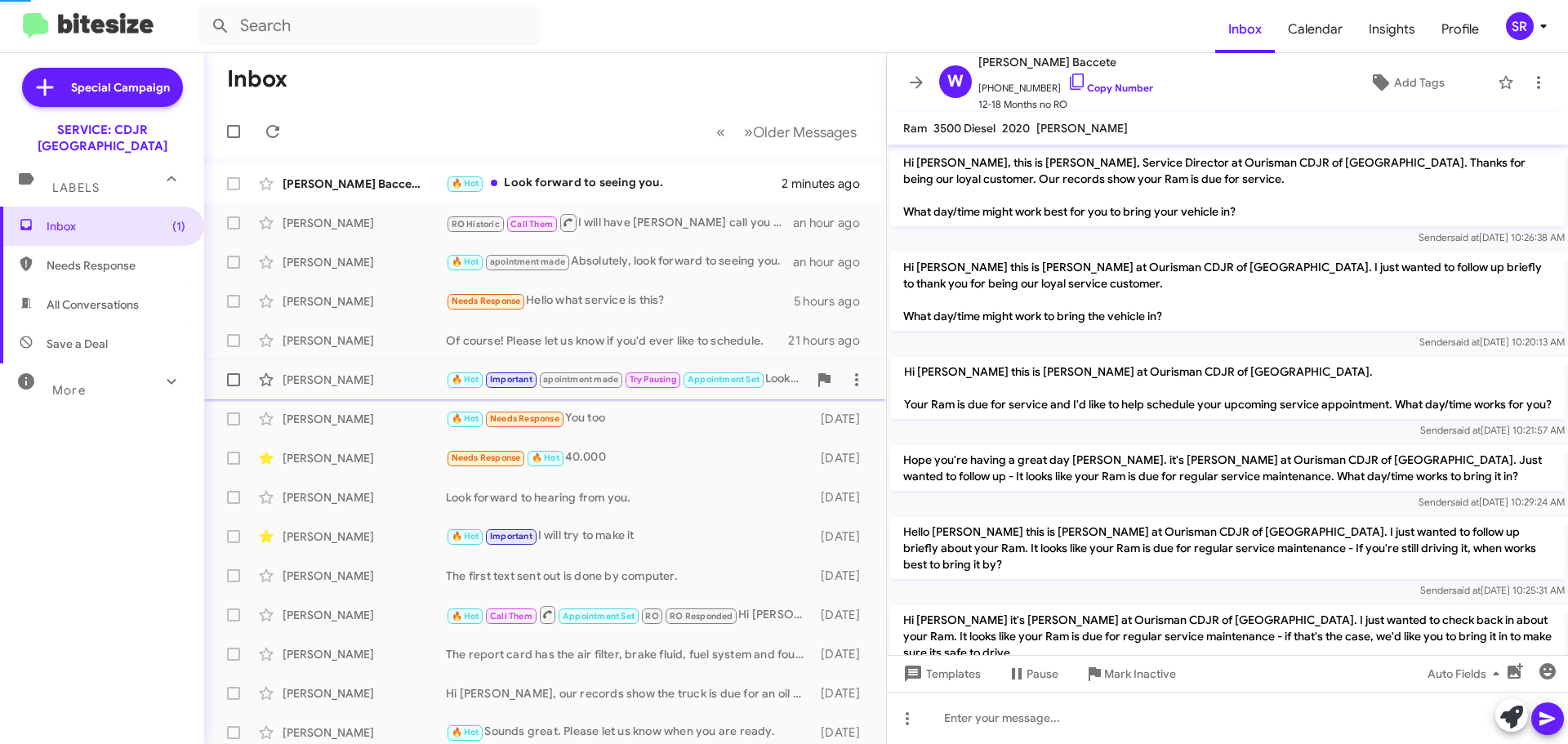
scroll to position [330, 0]
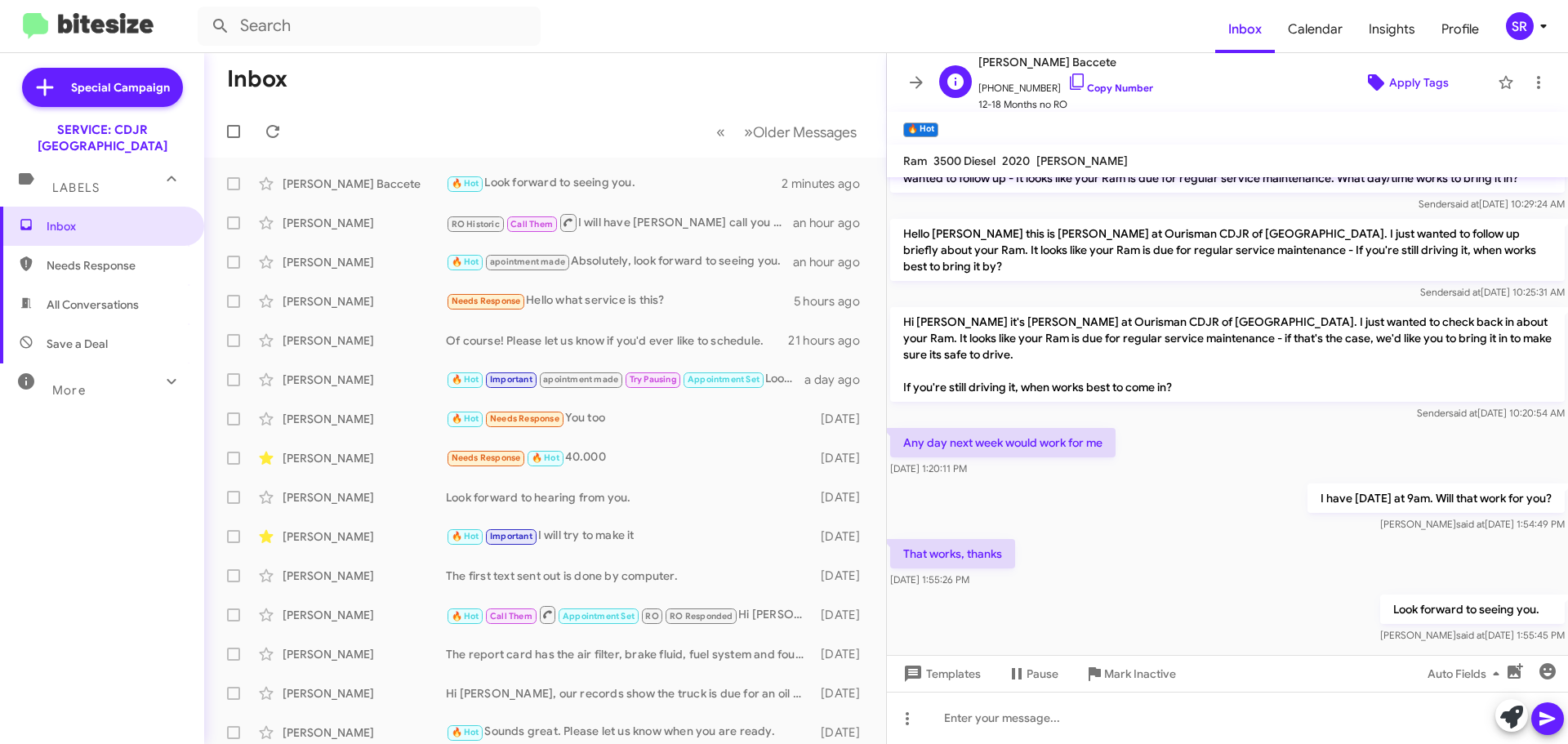
click at [1419, 81] on span "Apply Tags" at bounding box center [1419, 82] width 60 height 29
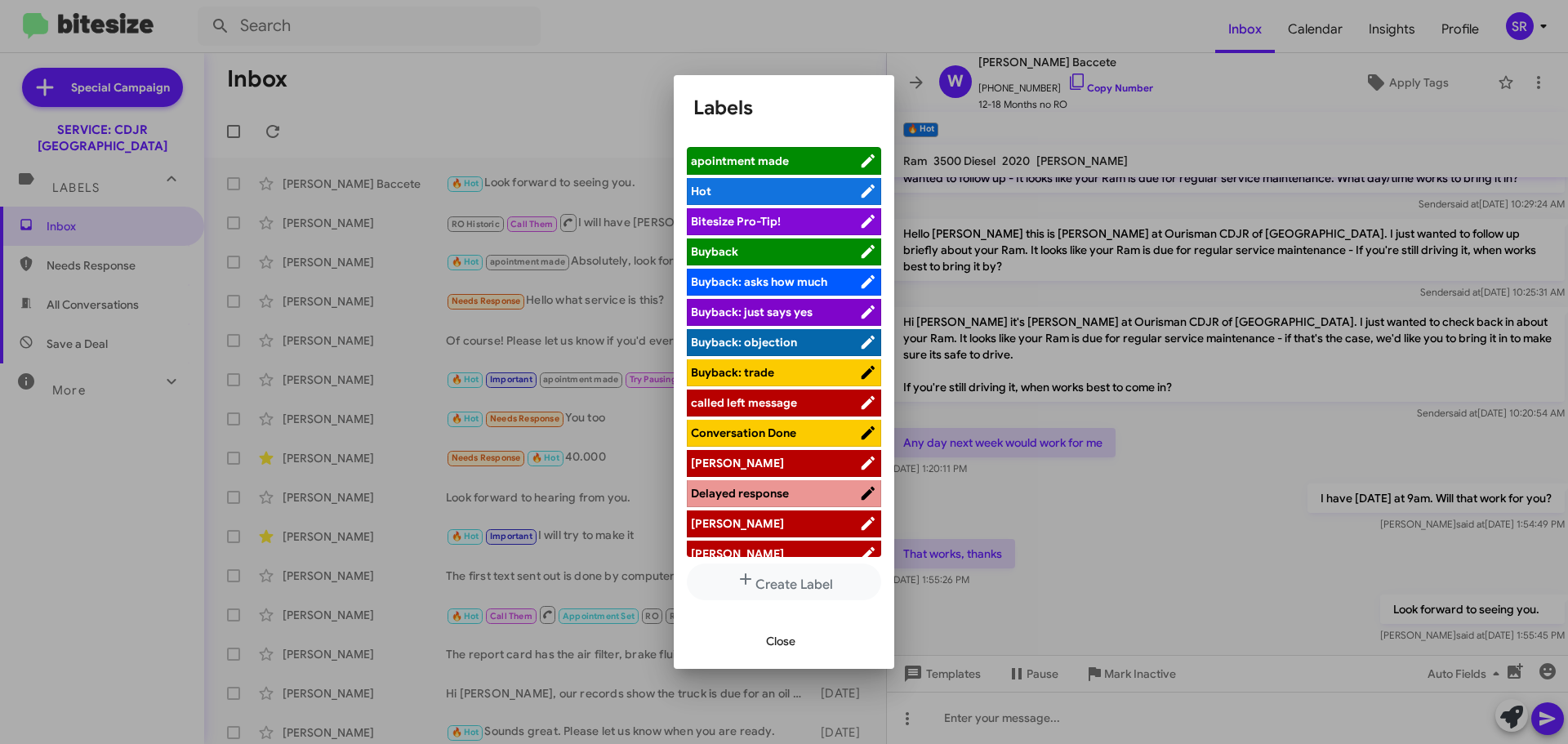
click at [779, 160] on span "apointment made" at bounding box center [740, 161] width 98 height 15
click at [793, 642] on span "Close" at bounding box center [780, 640] width 29 height 29
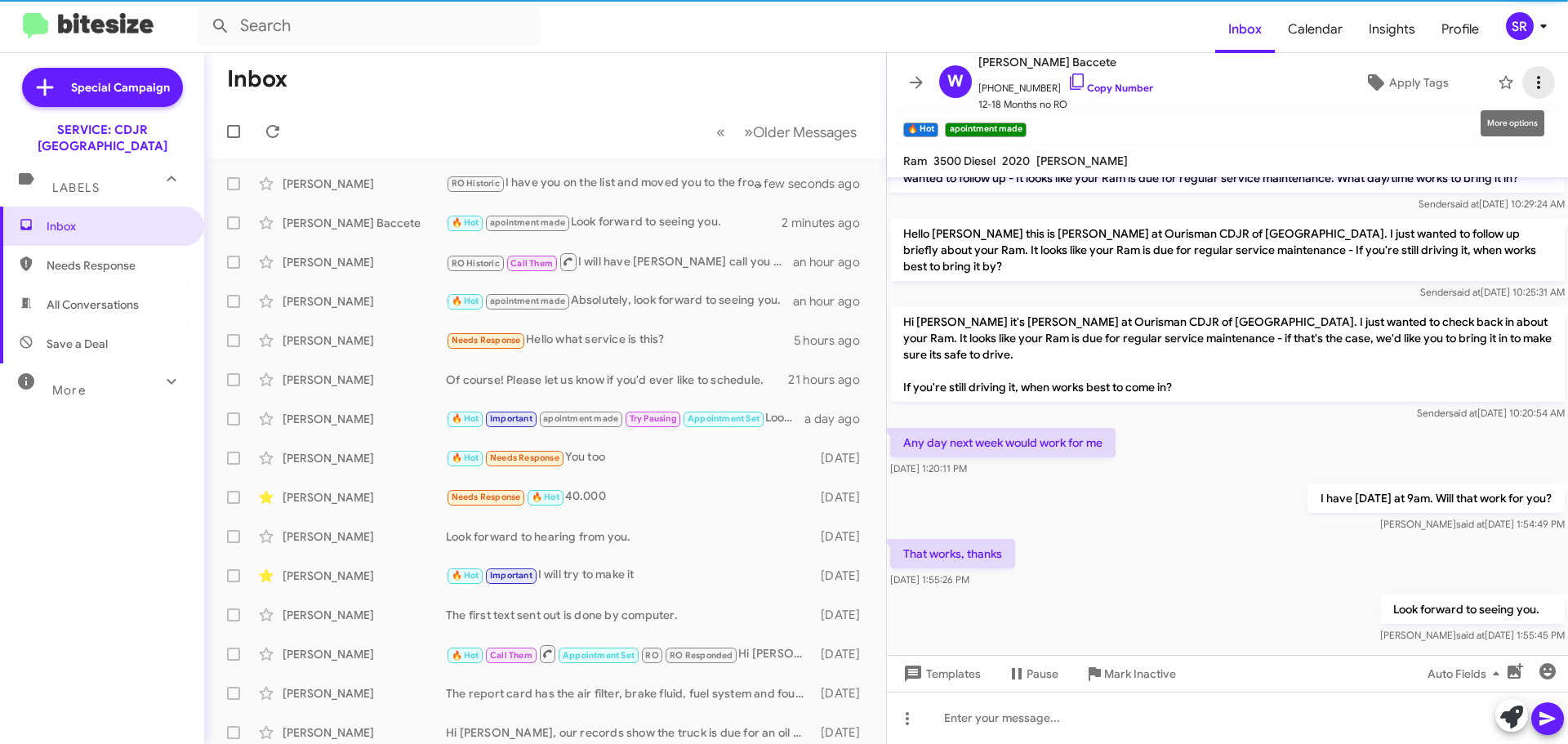
click at [1529, 86] on icon at bounding box center [1539, 82] width 20 height 20
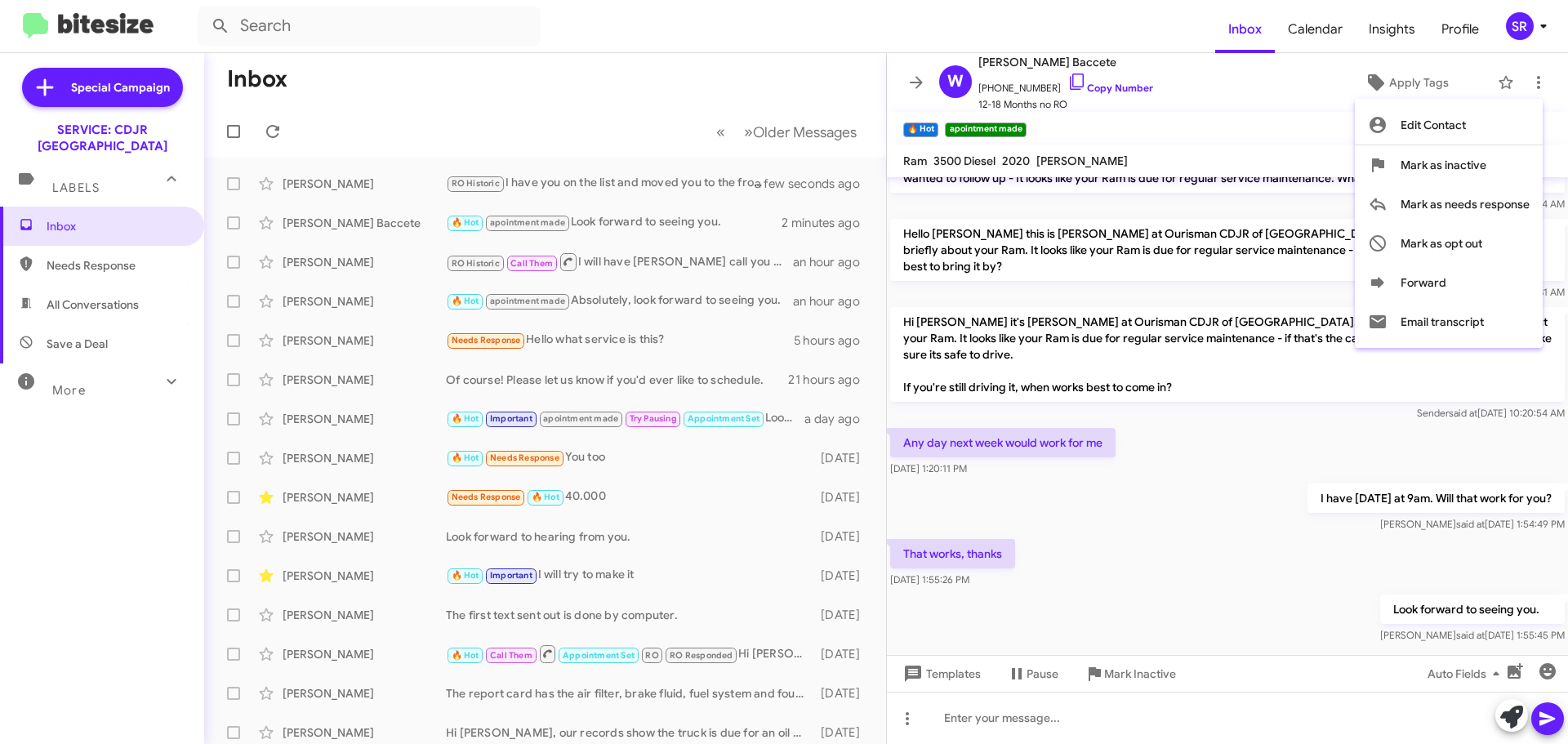
click at [1238, 121] on div at bounding box center [784, 372] width 1568 height 744
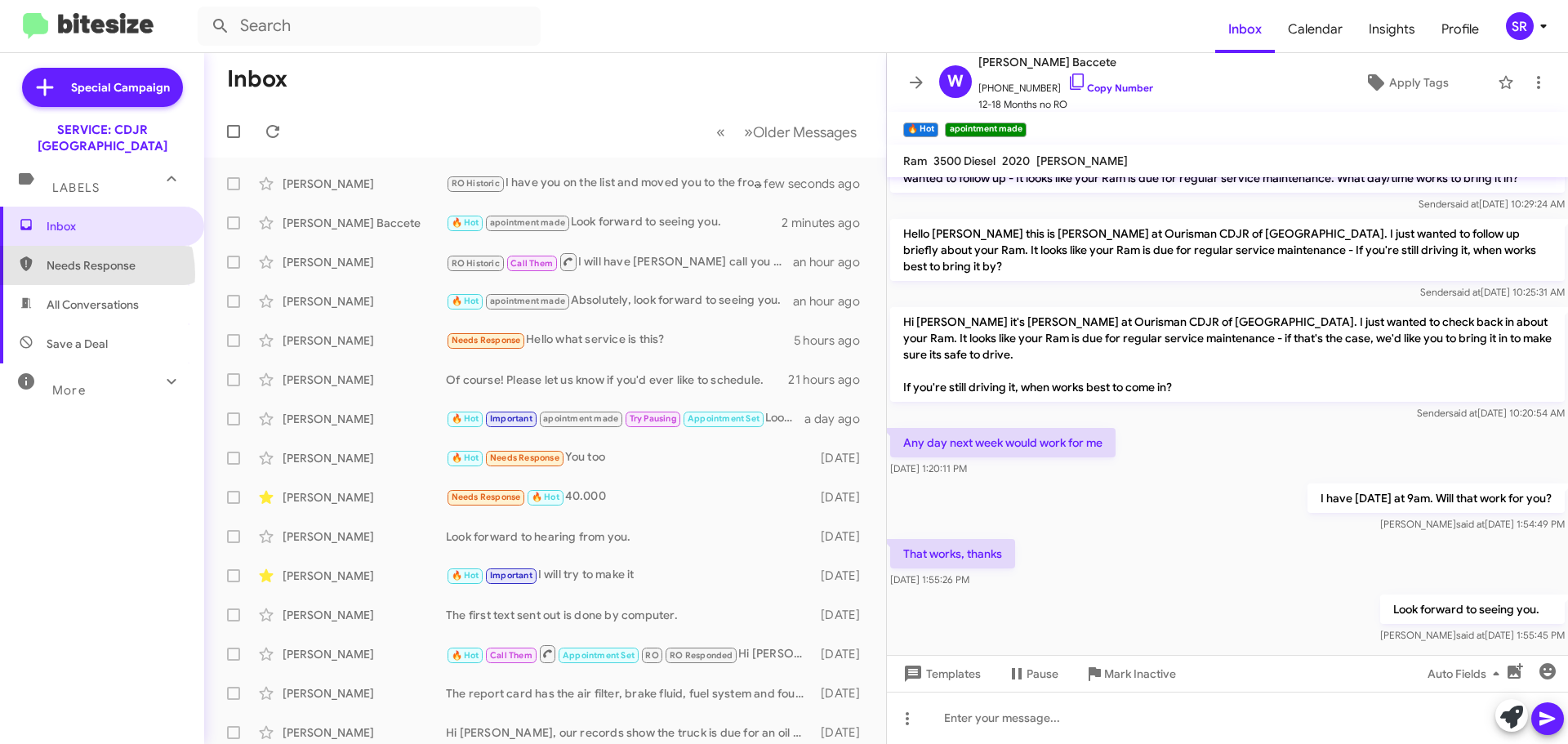
click at [76, 258] on span "Needs Response" at bounding box center [102, 265] width 204 height 39
type input "in:needs-response"
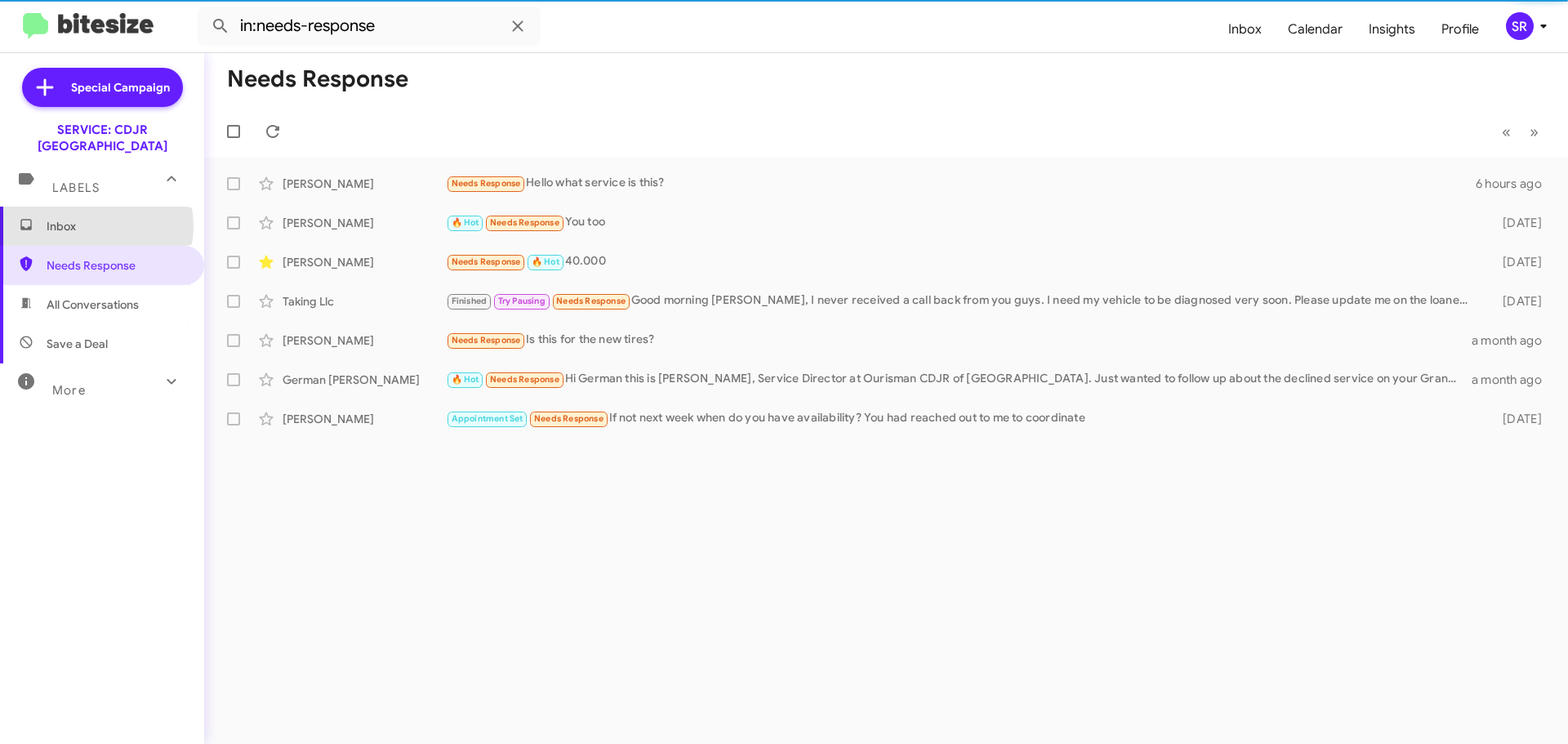
click at [89, 218] on span "Inbox" at bounding box center [116, 226] width 139 height 17
